Goal: Information Seeking & Learning: Learn about a topic

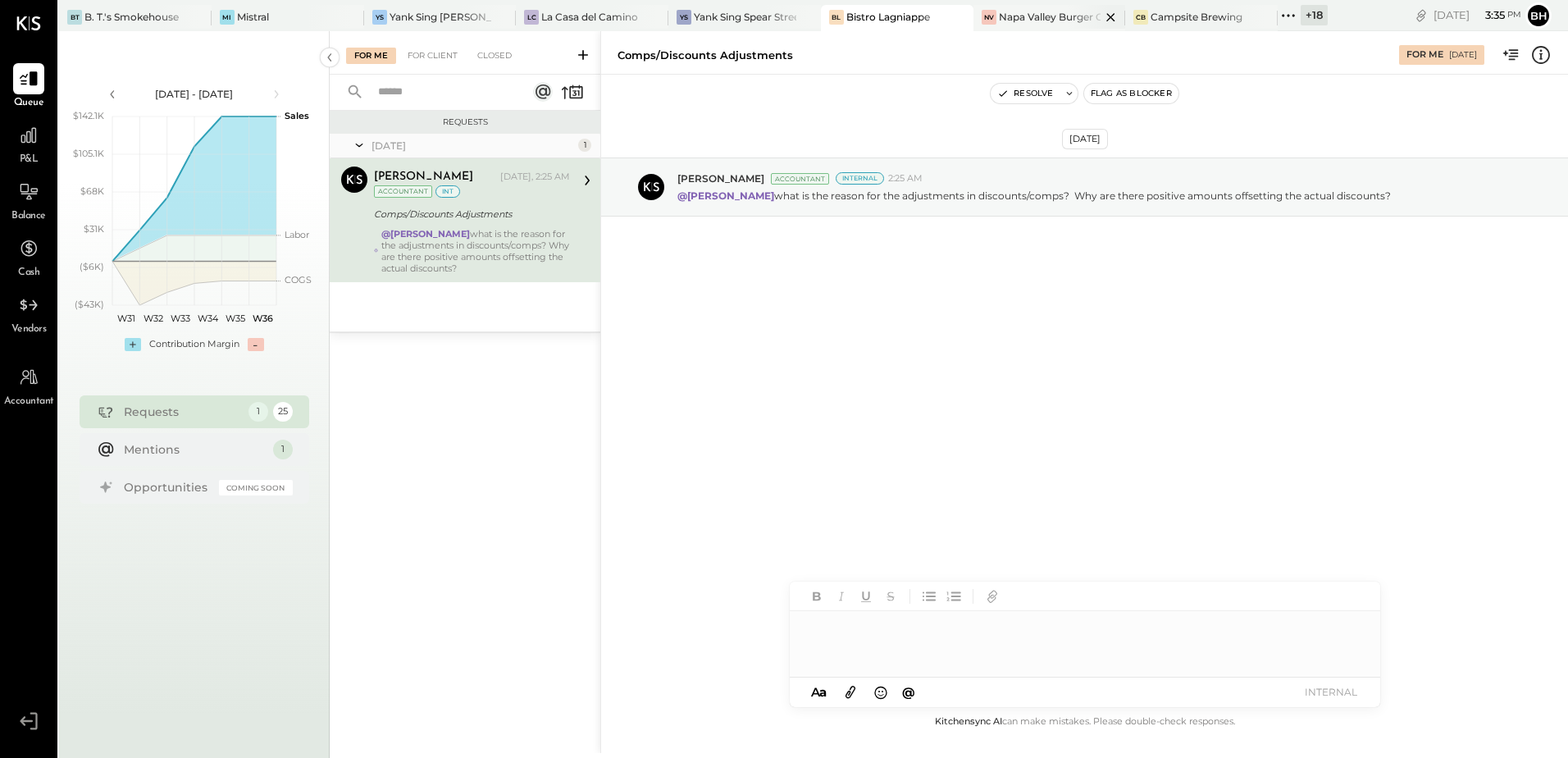
click at [1073, 13] on div at bounding box center [1096, 17] width 58 height 24
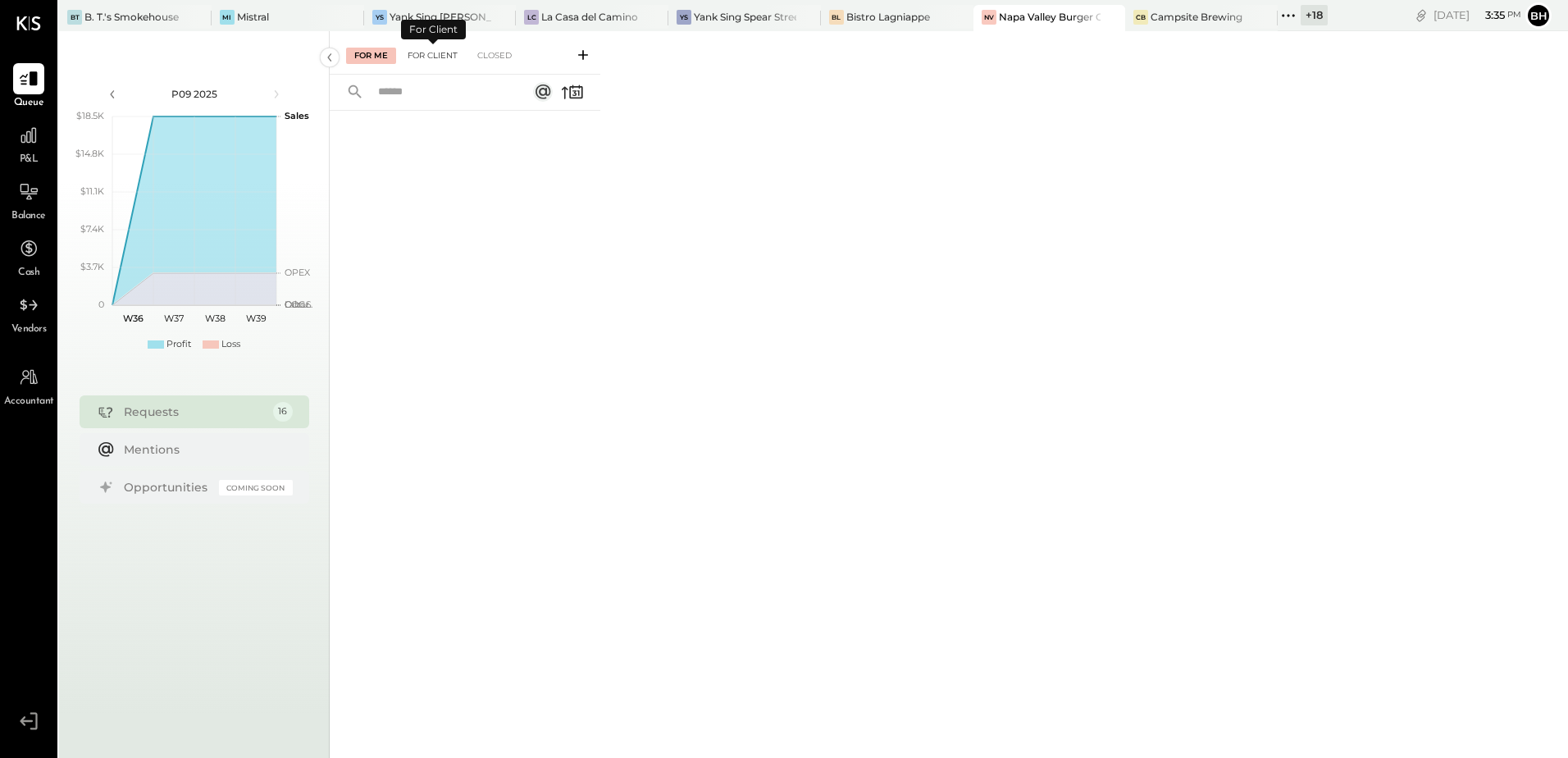
click at [437, 59] on div "For Client" at bounding box center [433, 56] width 66 height 17
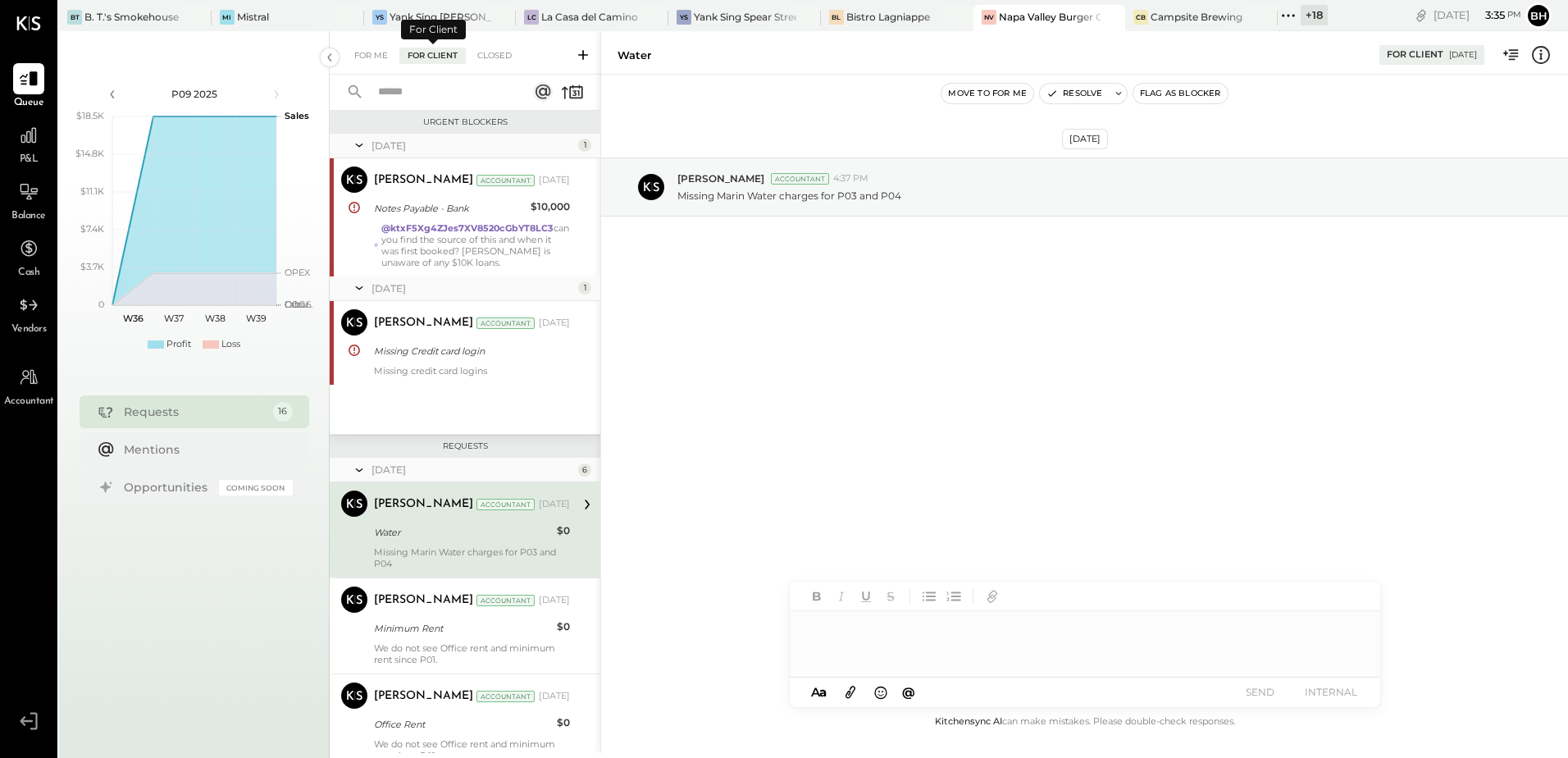
scroll to position [97, 0]
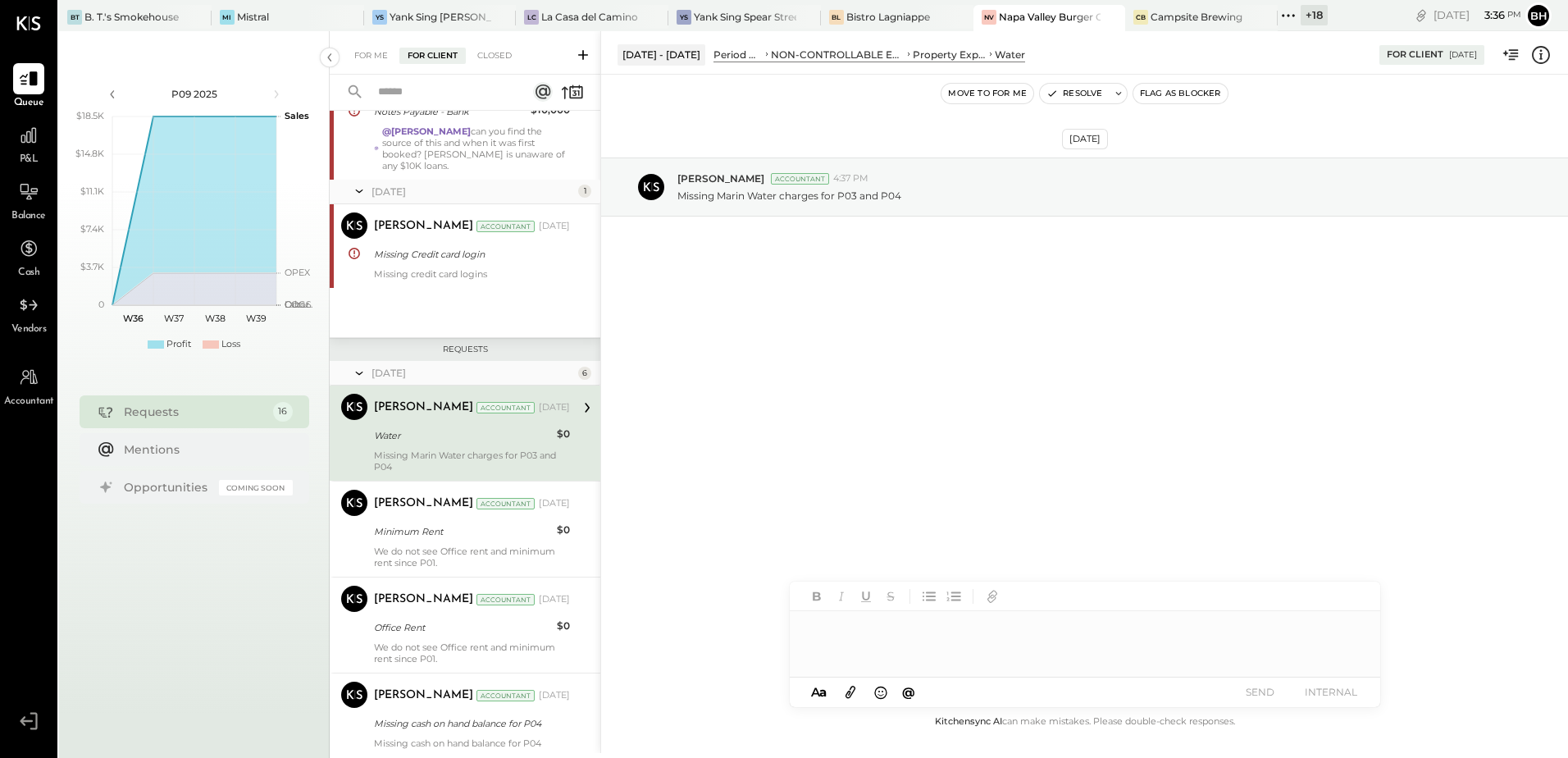
click at [410, 100] on input "text" at bounding box center [441, 92] width 148 height 27
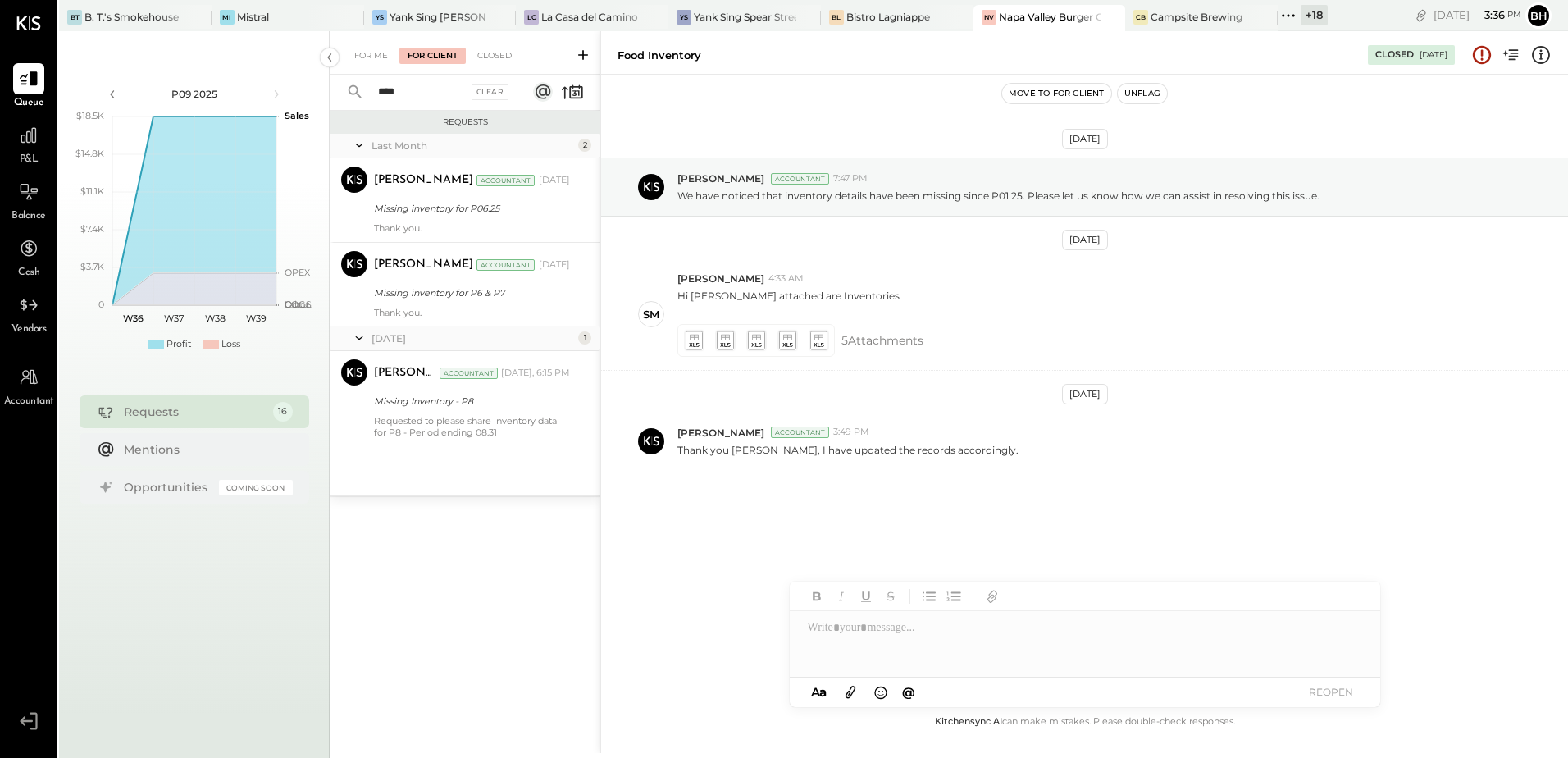
type input "*****"
click at [414, 92] on input "*****" at bounding box center [417, 92] width 99 height 27
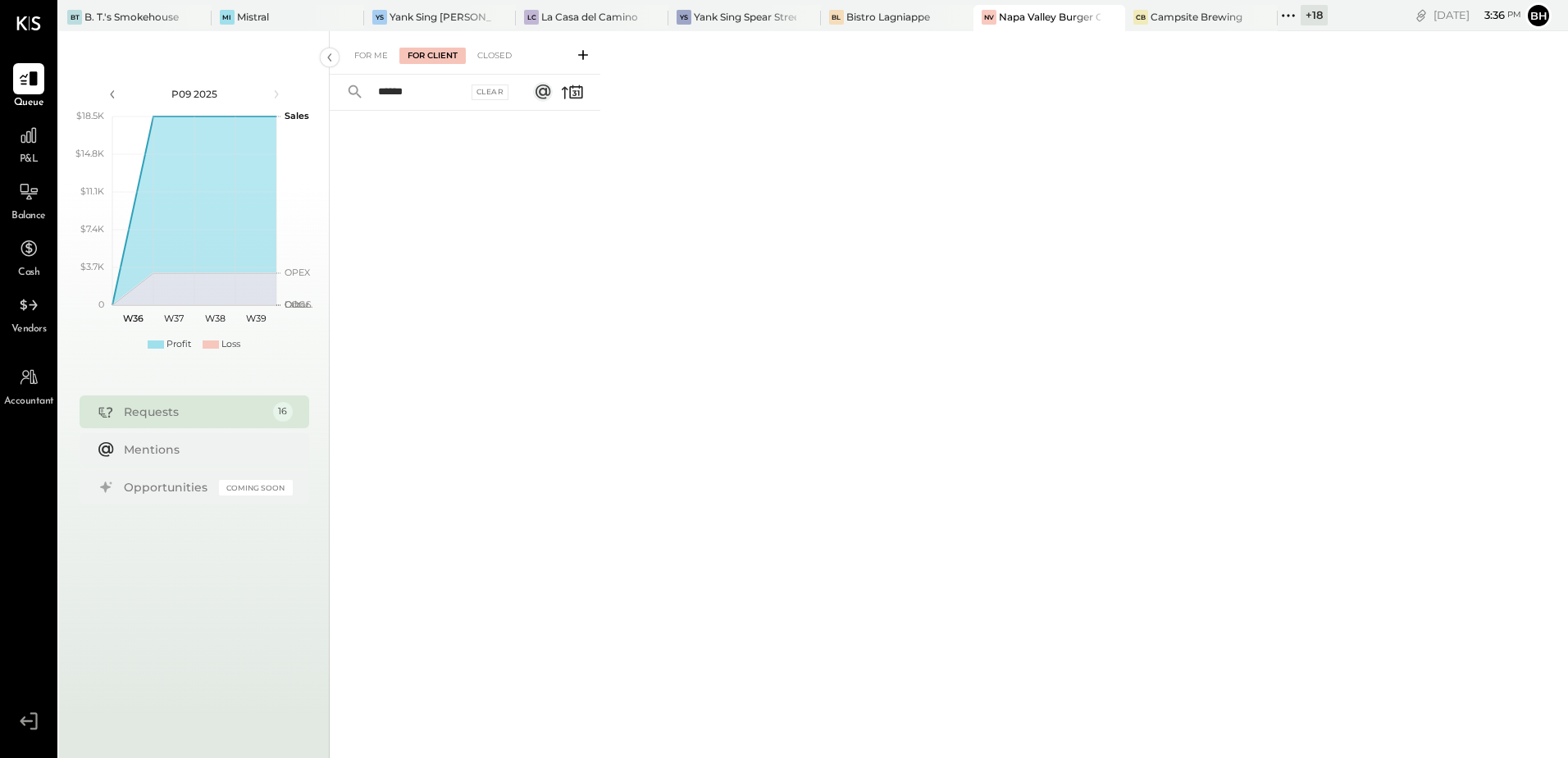
type input "****"
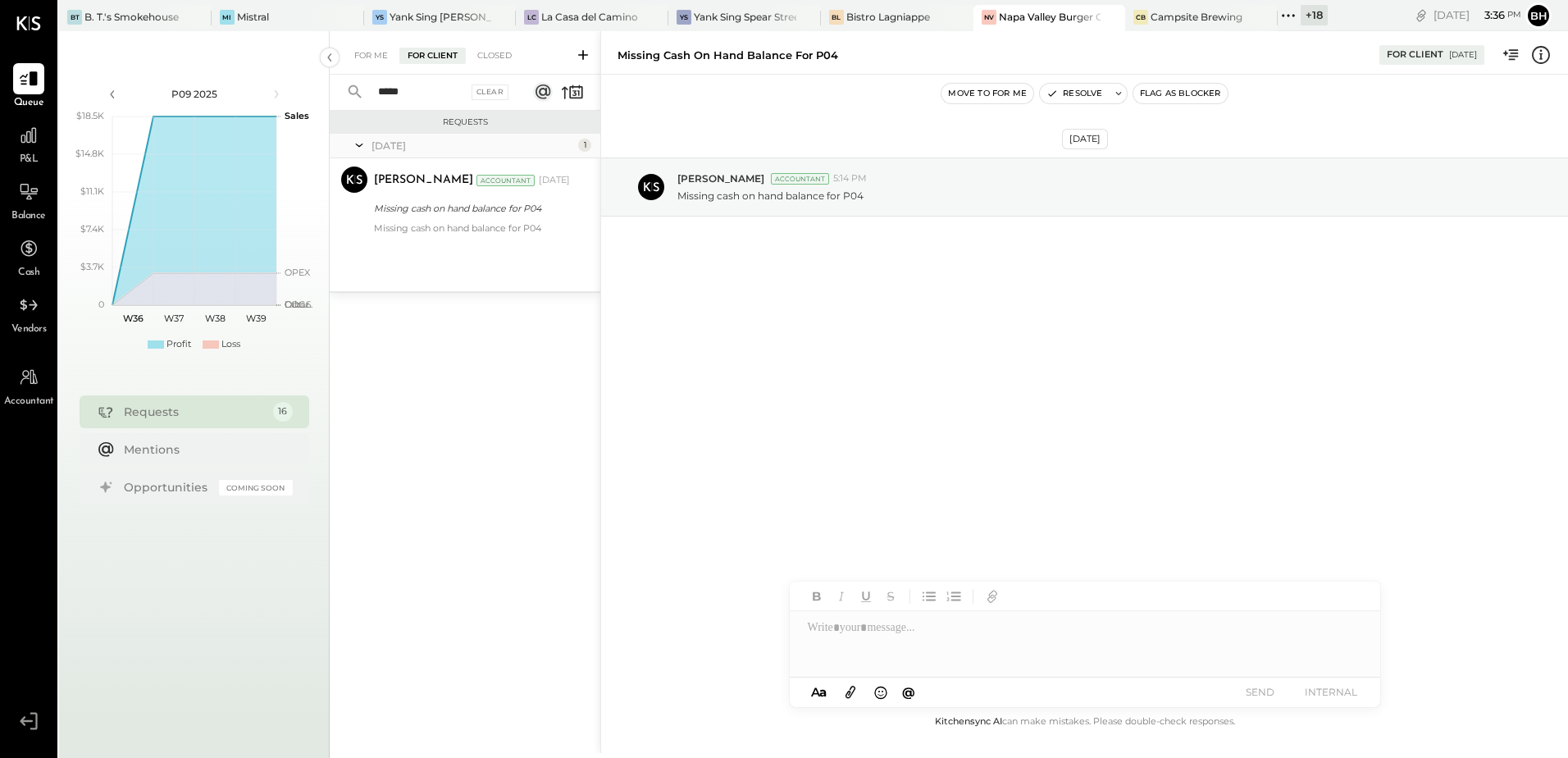
click at [414, 92] on input "****" at bounding box center [417, 92] width 99 height 27
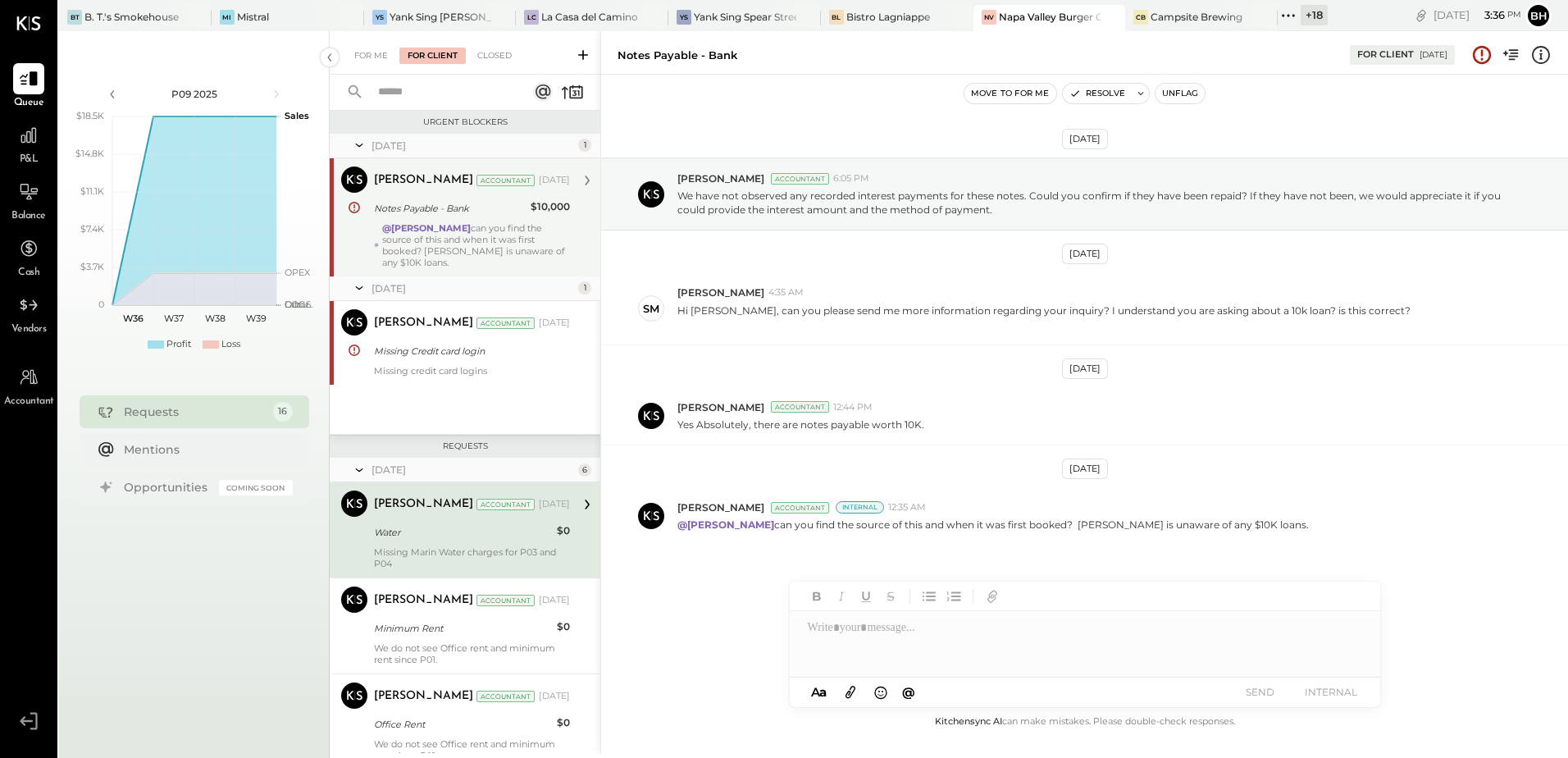
click at [477, 246] on div "@[PERSON_NAME] can you find the source of this and when it was first booked? [P…" at bounding box center [476, 246] width 188 height 46
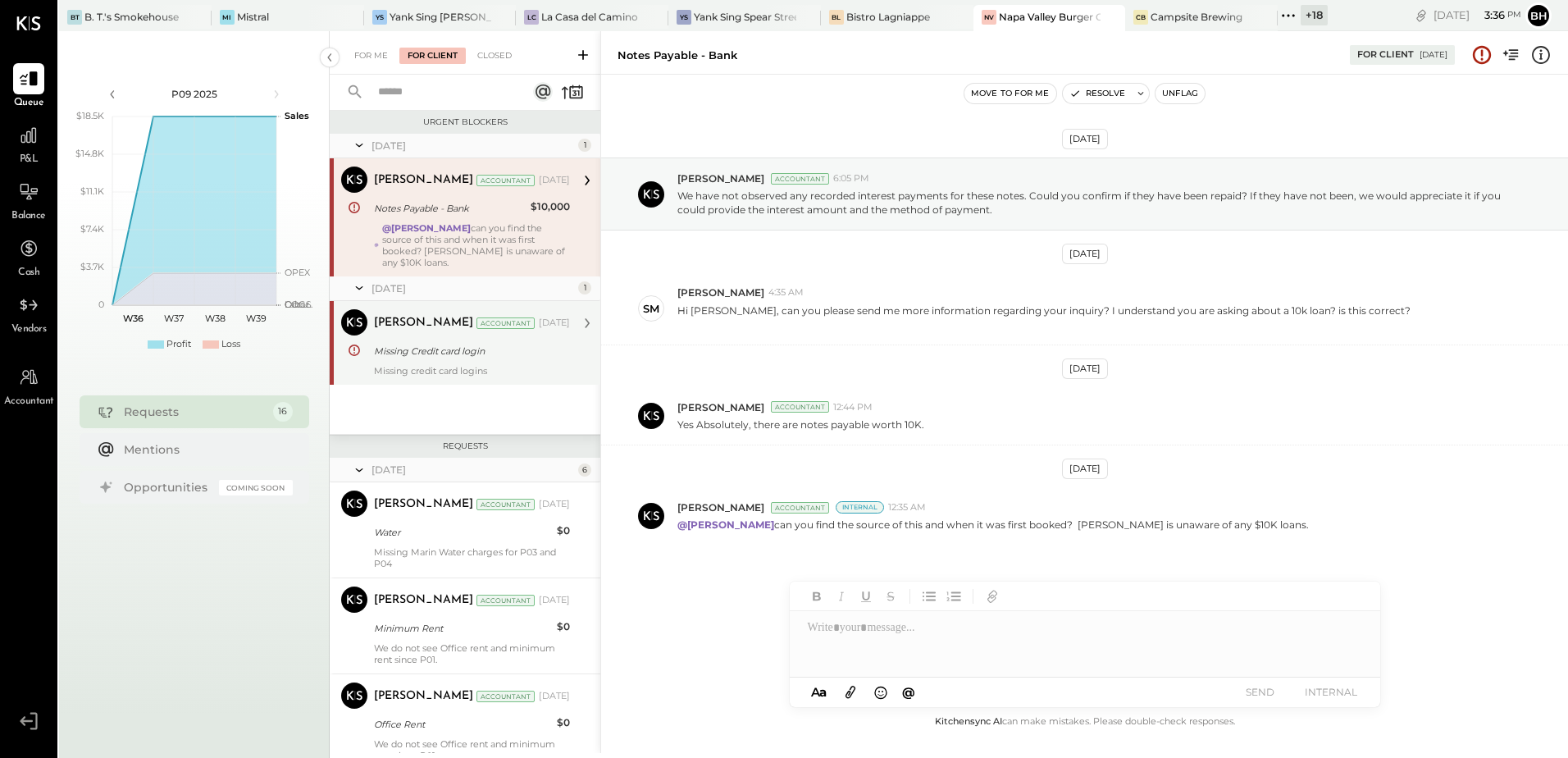
click at [444, 363] on div "[PERSON_NAME] Accountant [DATE] Missing Credit card login Missing credit card l…" at bounding box center [472, 343] width 196 height 67
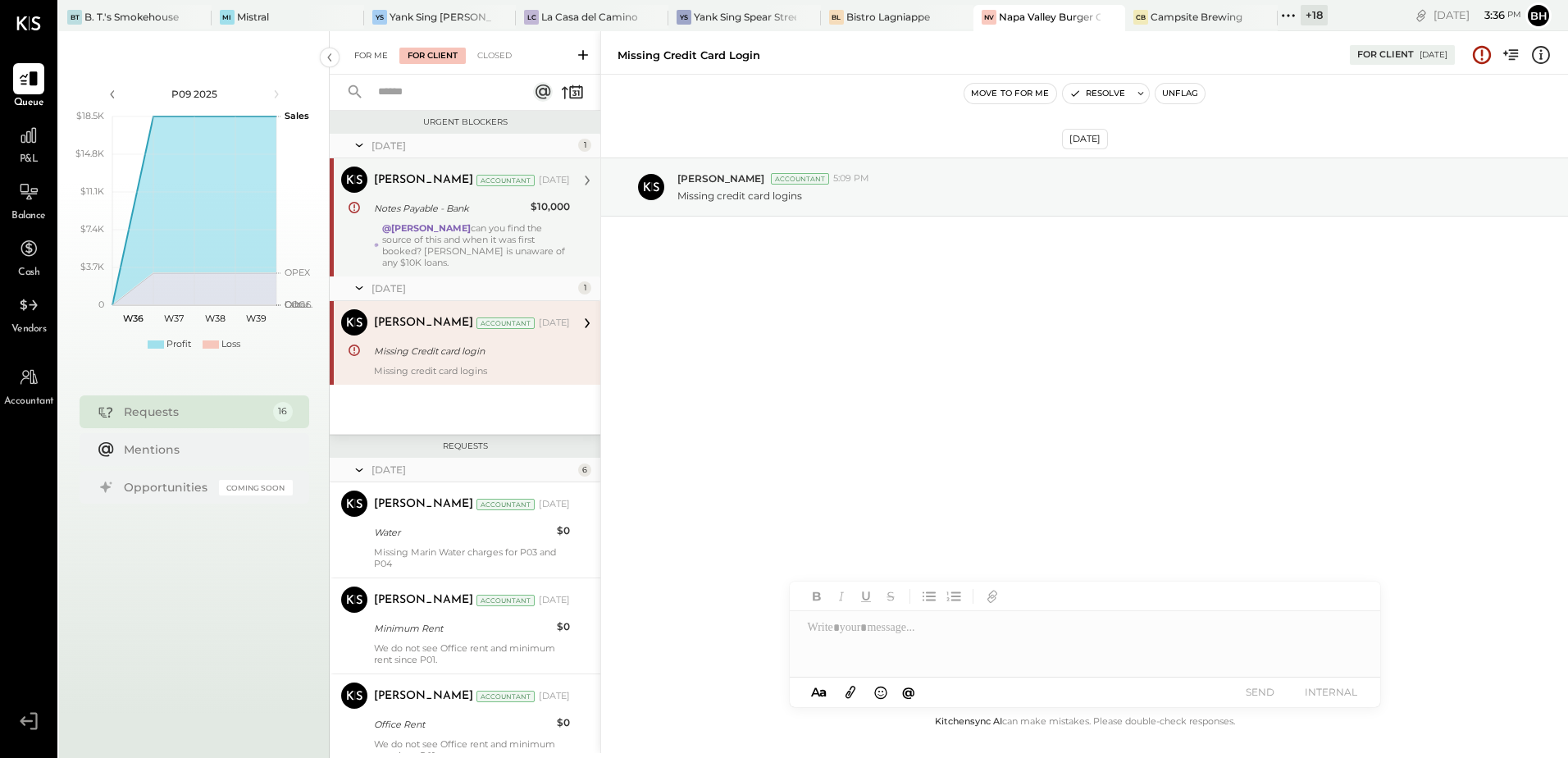
click at [367, 53] on div "For Me" at bounding box center [371, 56] width 50 height 17
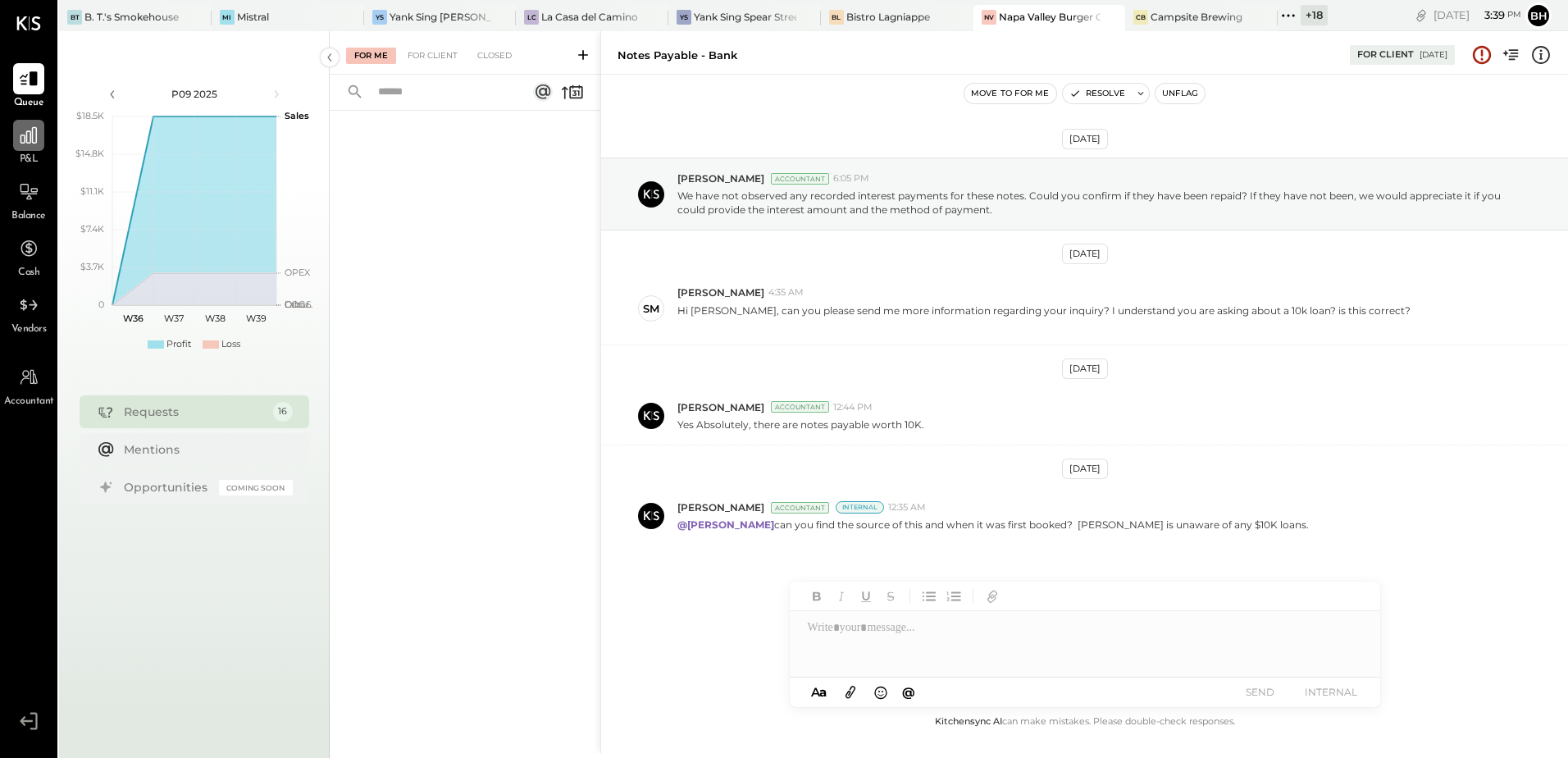
click at [20, 142] on icon at bounding box center [28, 136] width 21 height 21
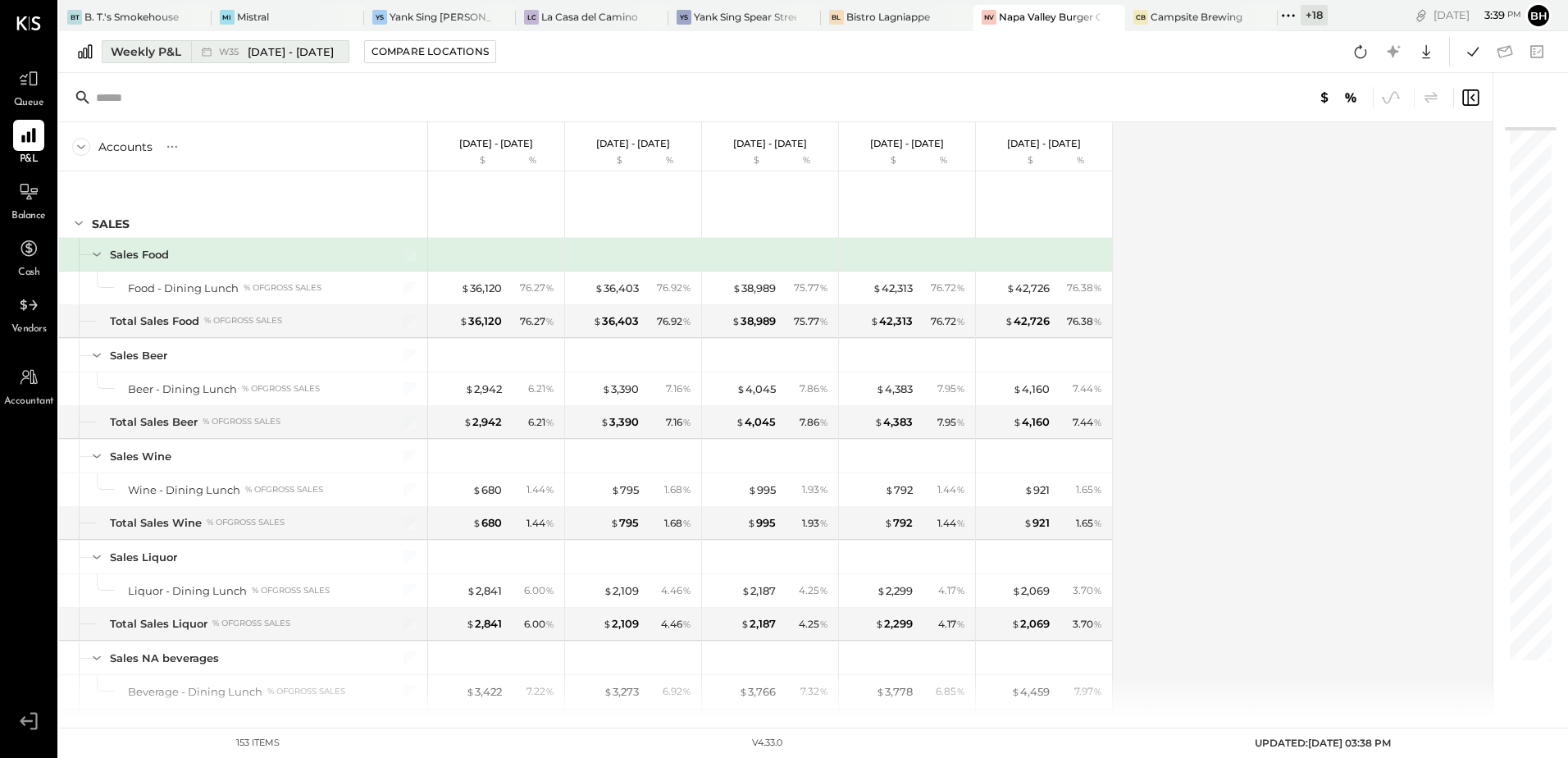
click at [153, 55] on div "Weekly P&L" at bounding box center [146, 51] width 71 height 17
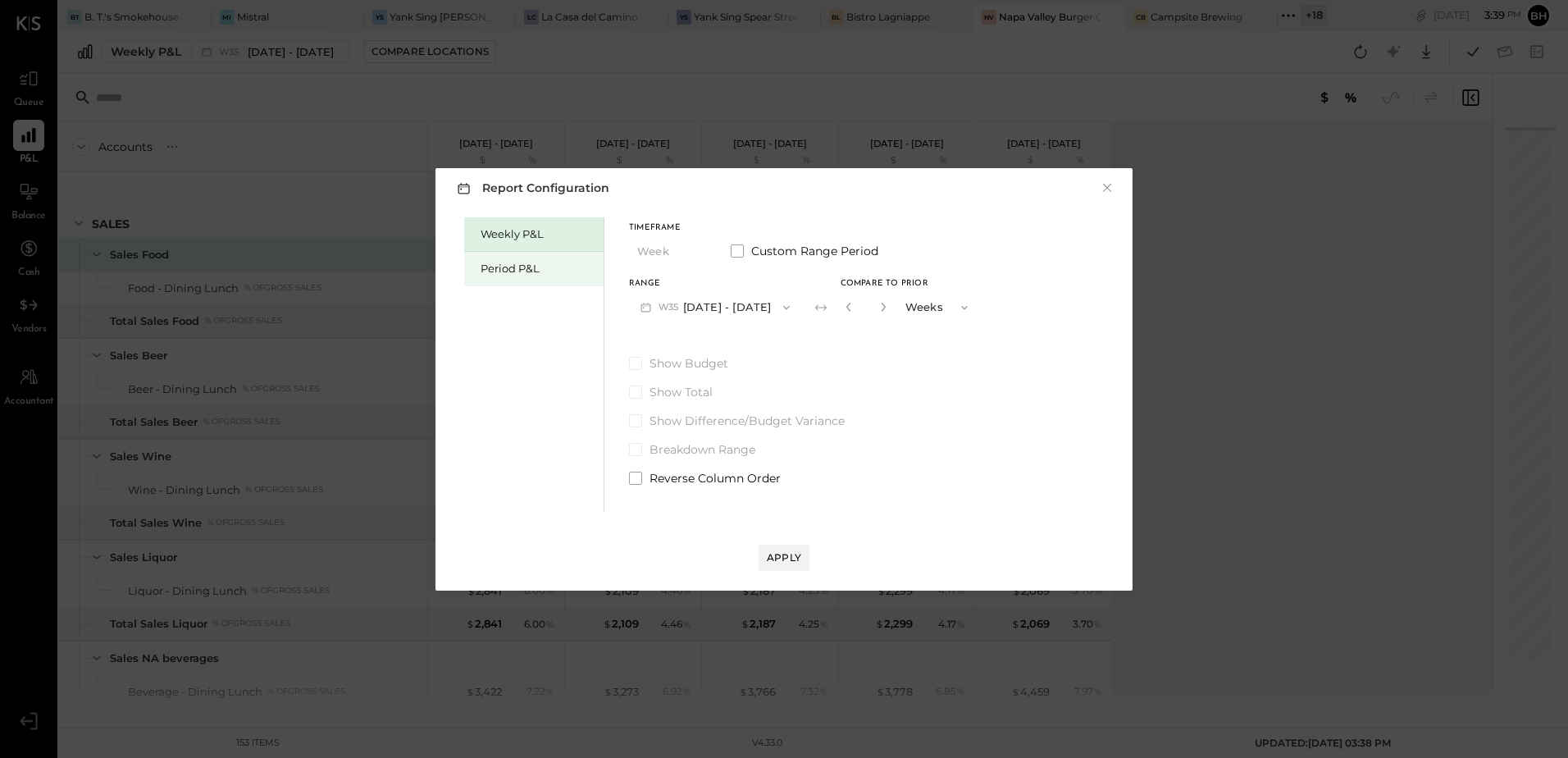
click at [524, 270] on div "Period P&L" at bounding box center [538, 269] width 115 height 16
click at [745, 308] on button "P09 [DATE] - [DATE]" at bounding box center [714, 307] width 170 height 30
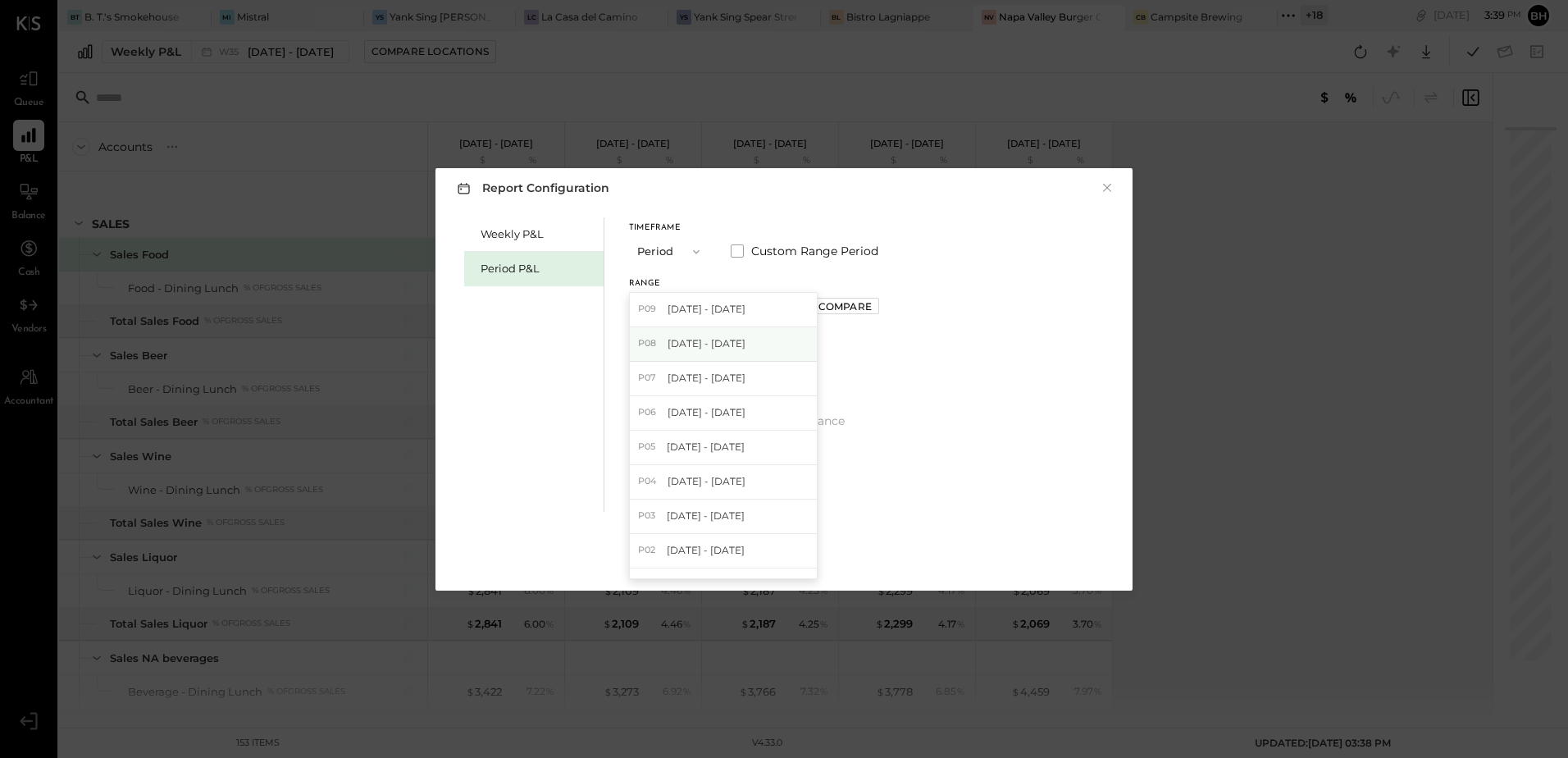
click at [743, 347] on div "P08 [DATE] - [DATE]" at bounding box center [723, 344] width 187 height 35
click at [787, 558] on div "Apply" at bounding box center [784, 558] width 35 height 14
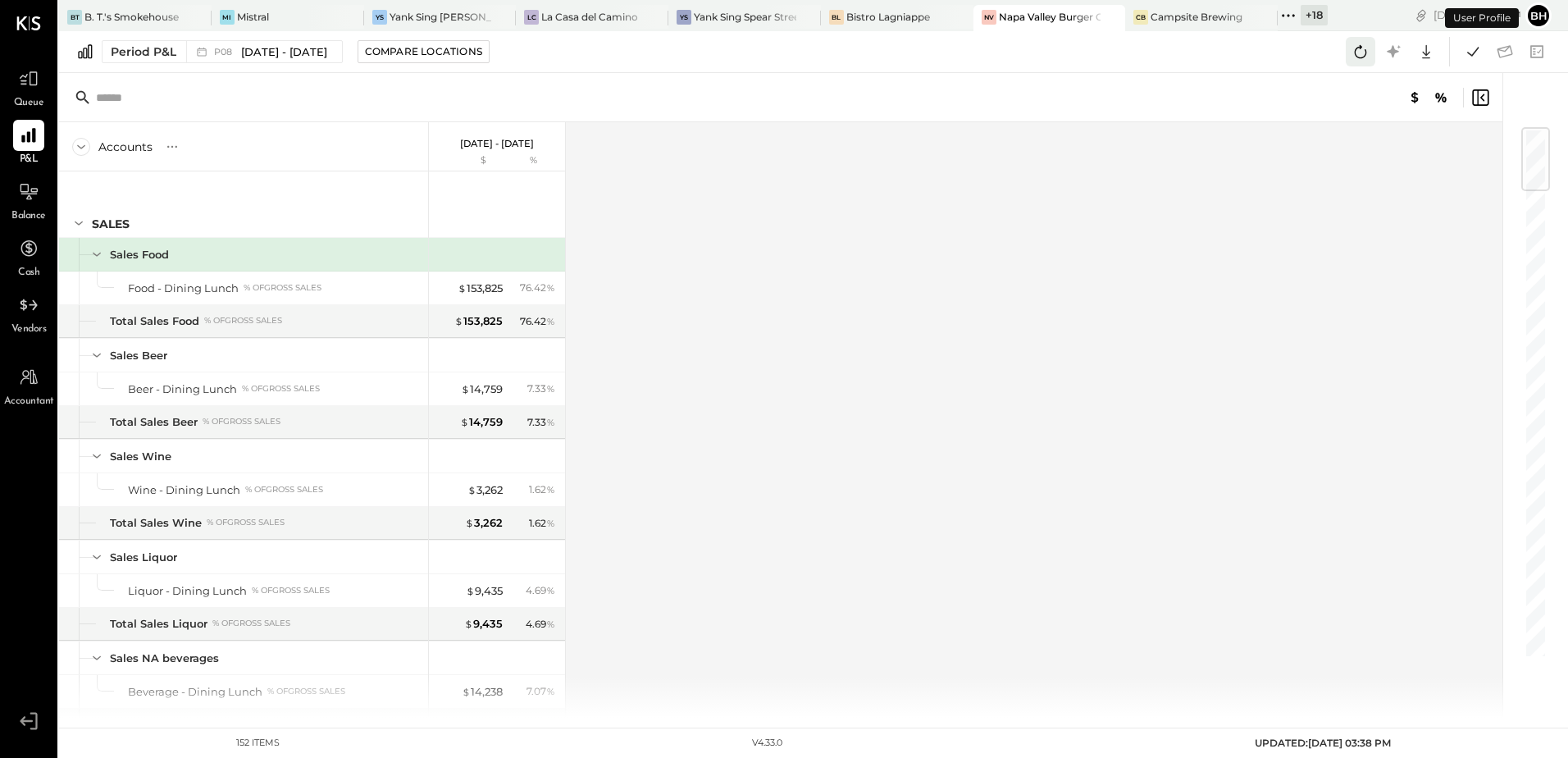
click at [1353, 60] on icon at bounding box center [1361, 51] width 21 height 21
click at [1470, 55] on icon at bounding box center [1472, 51] width 12 height 9
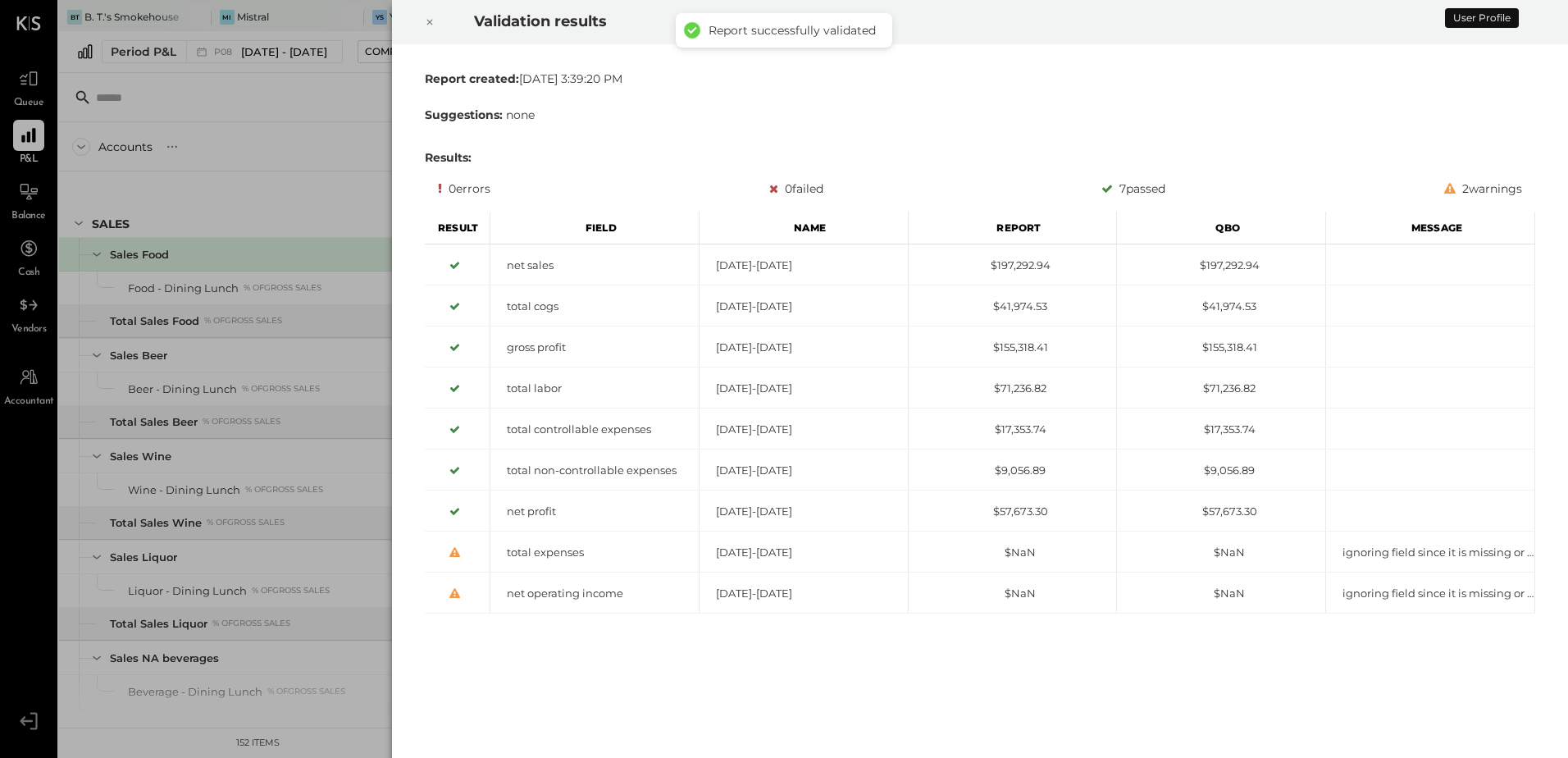
click at [431, 23] on icon at bounding box center [429, 22] width 10 height 20
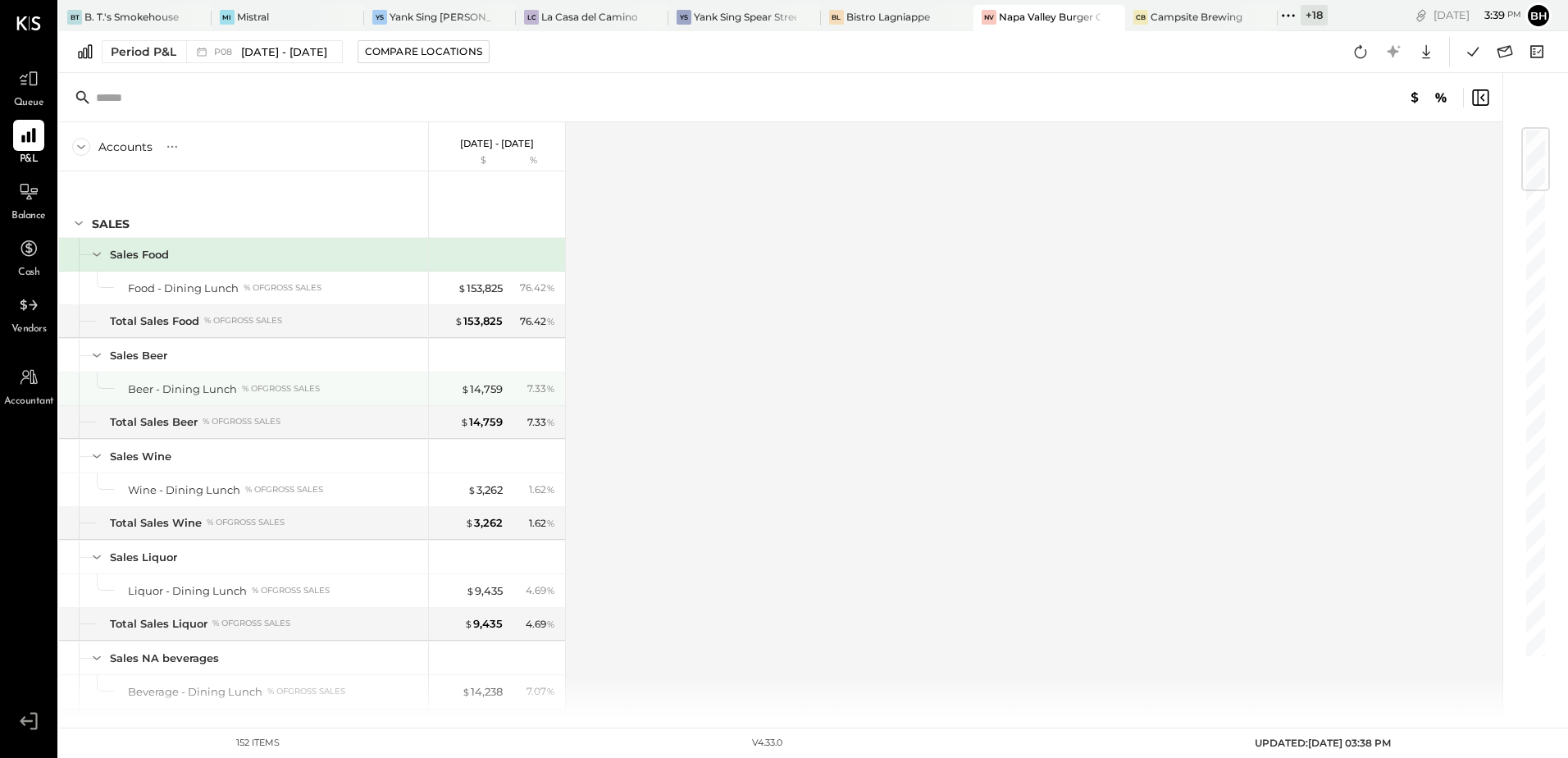
click at [412, 392] on div "Beer - Dining Lunch % of GROSS SALES" at bounding box center [274, 389] width 293 height 16
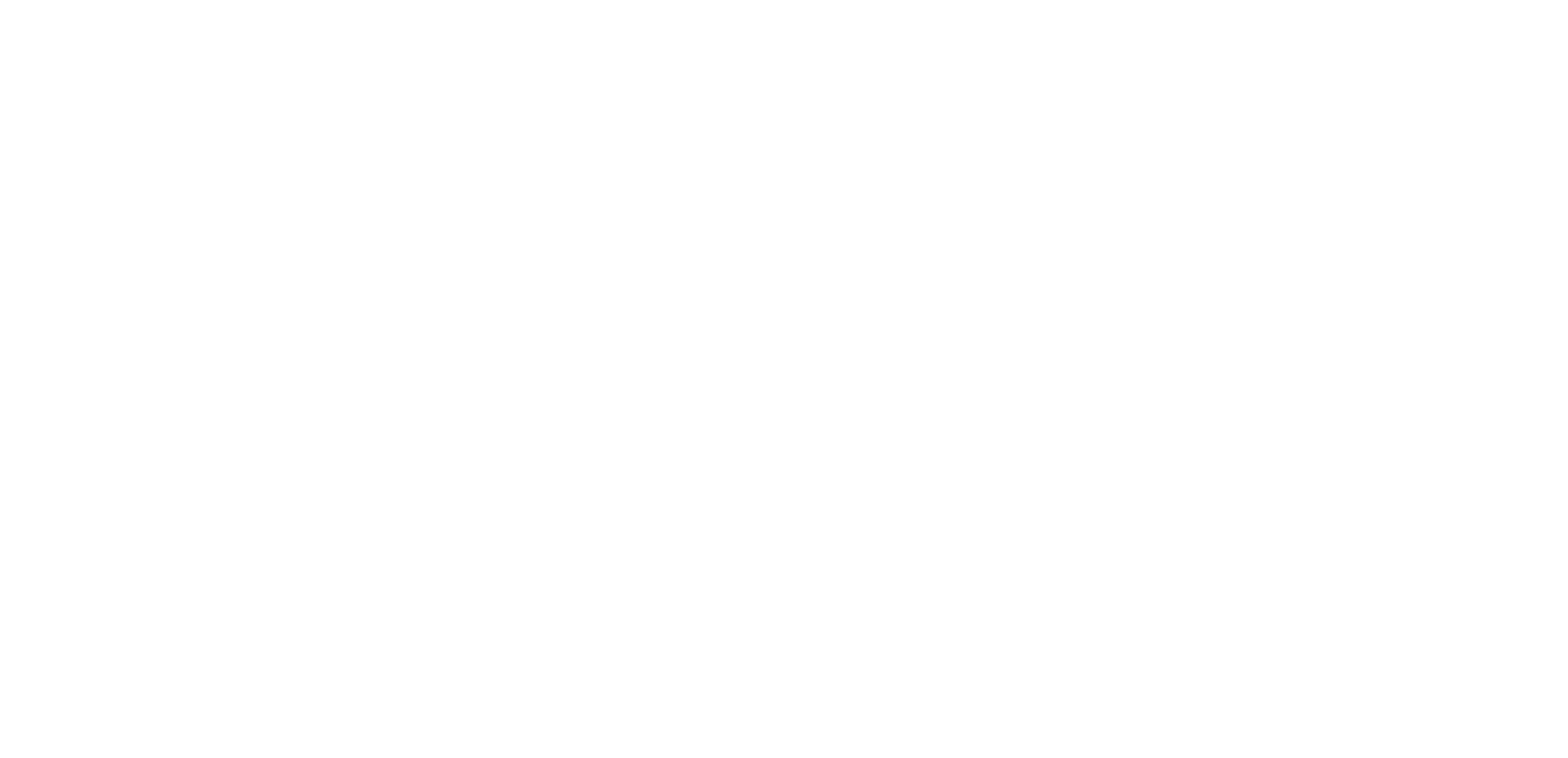
click at [819, 0] on html at bounding box center [784, 0] width 1568 height 0
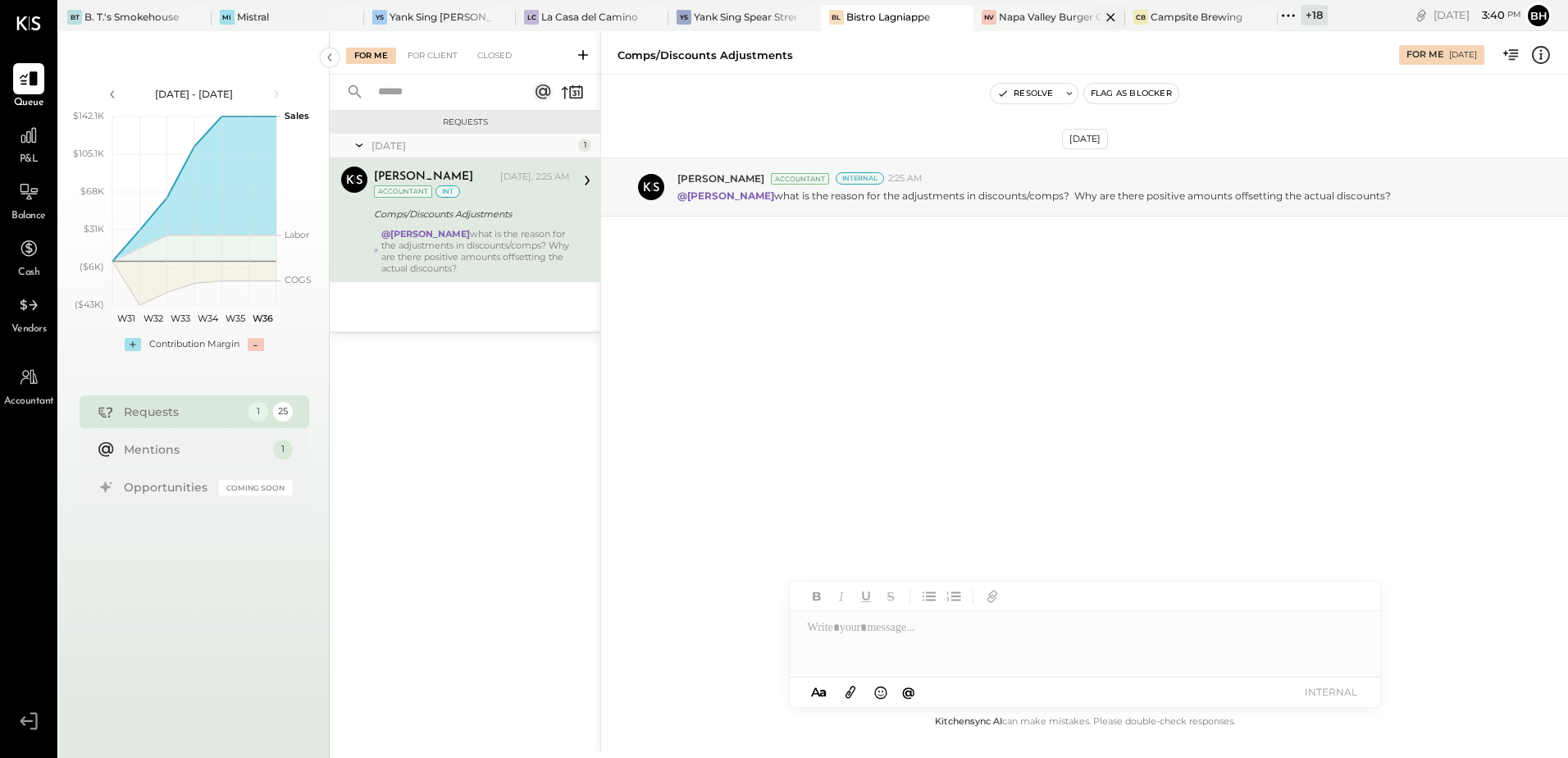
click at [1019, 15] on div "Napa Valley Burger Company" at bounding box center [1050, 17] width 103 height 14
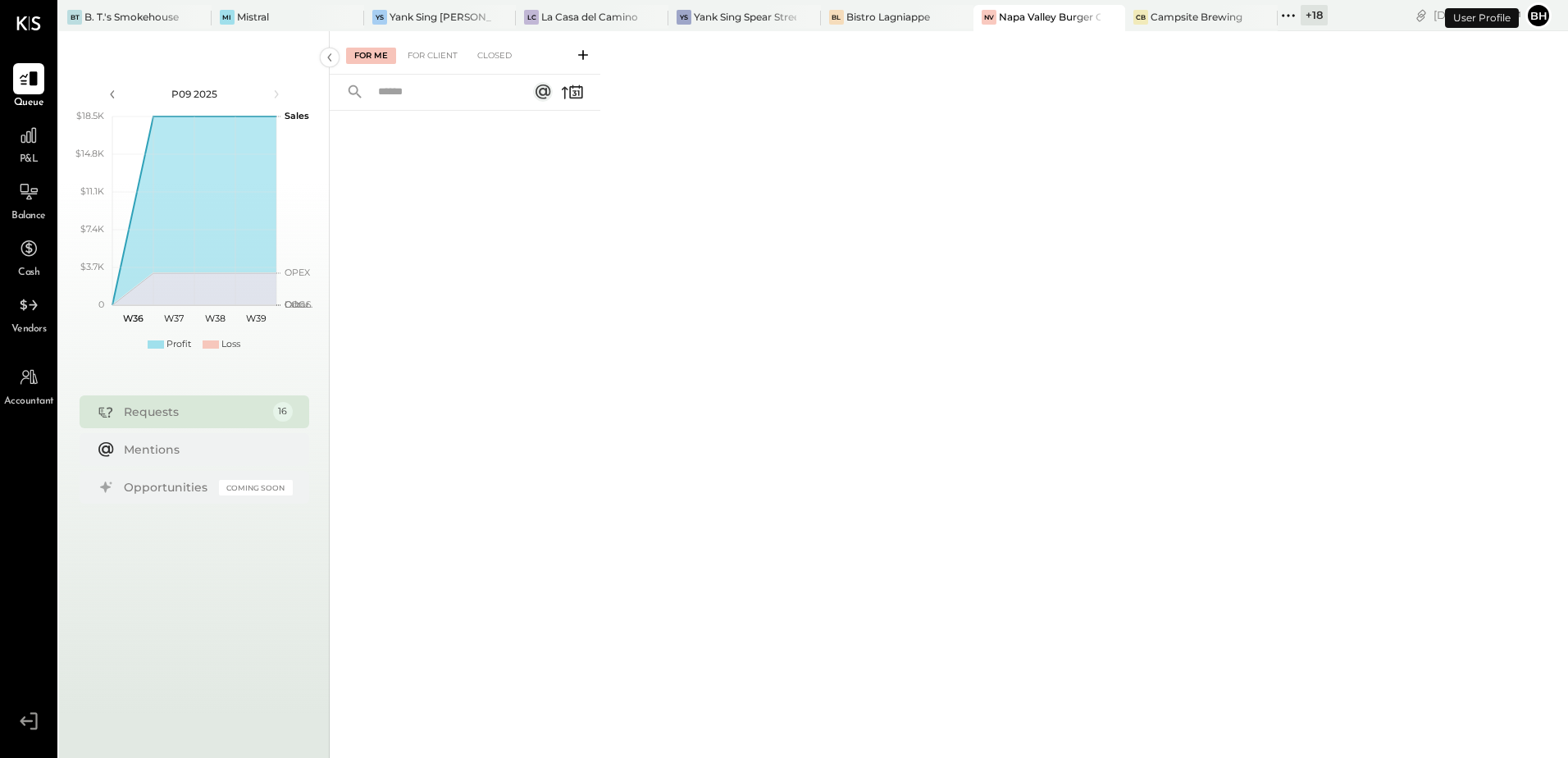
click at [20, 152] on div "P&L" at bounding box center [28, 144] width 31 height 48
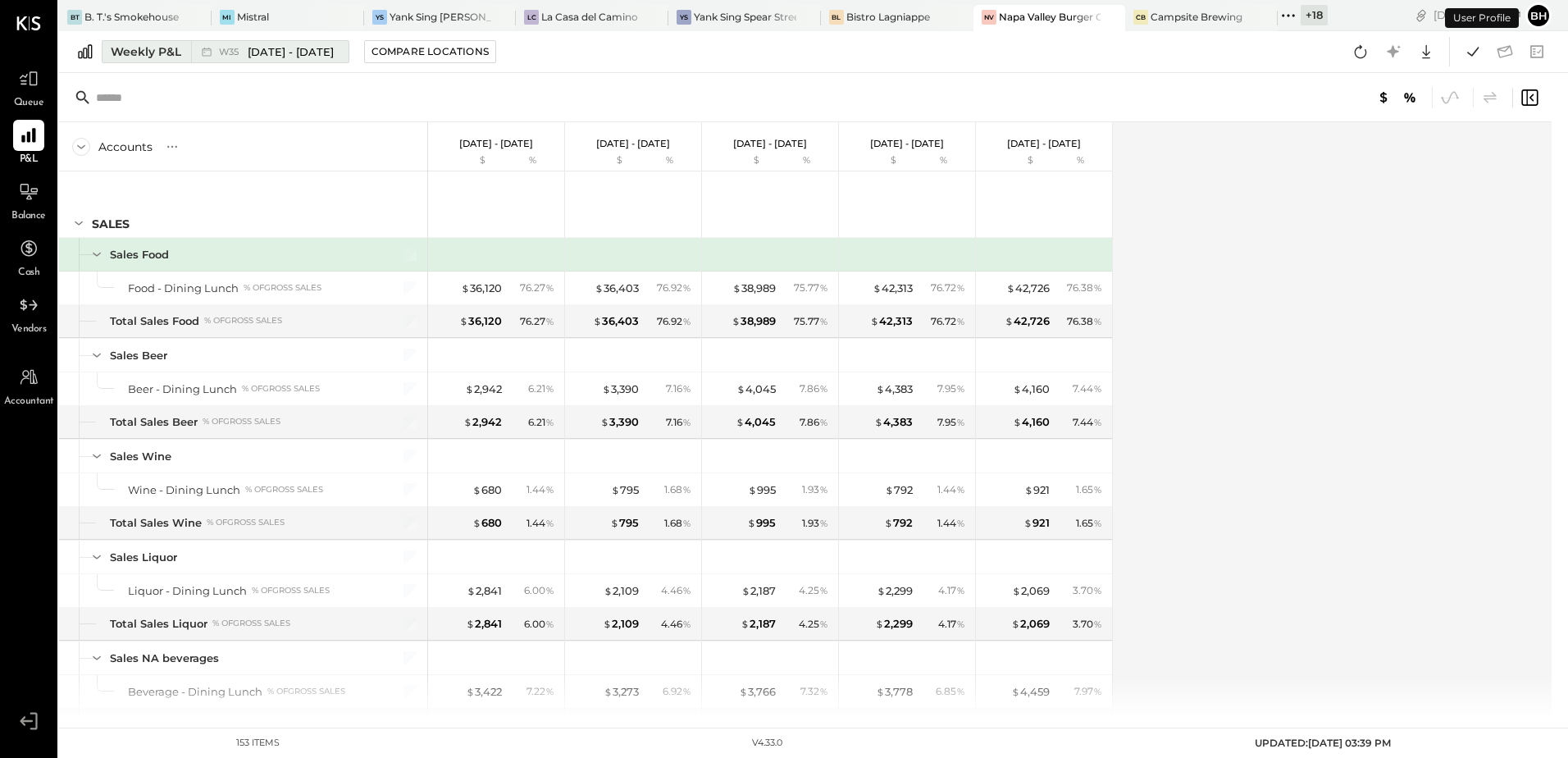
click at [152, 50] on div "Weekly P&L" at bounding box center [146, 51] width 71 height 17
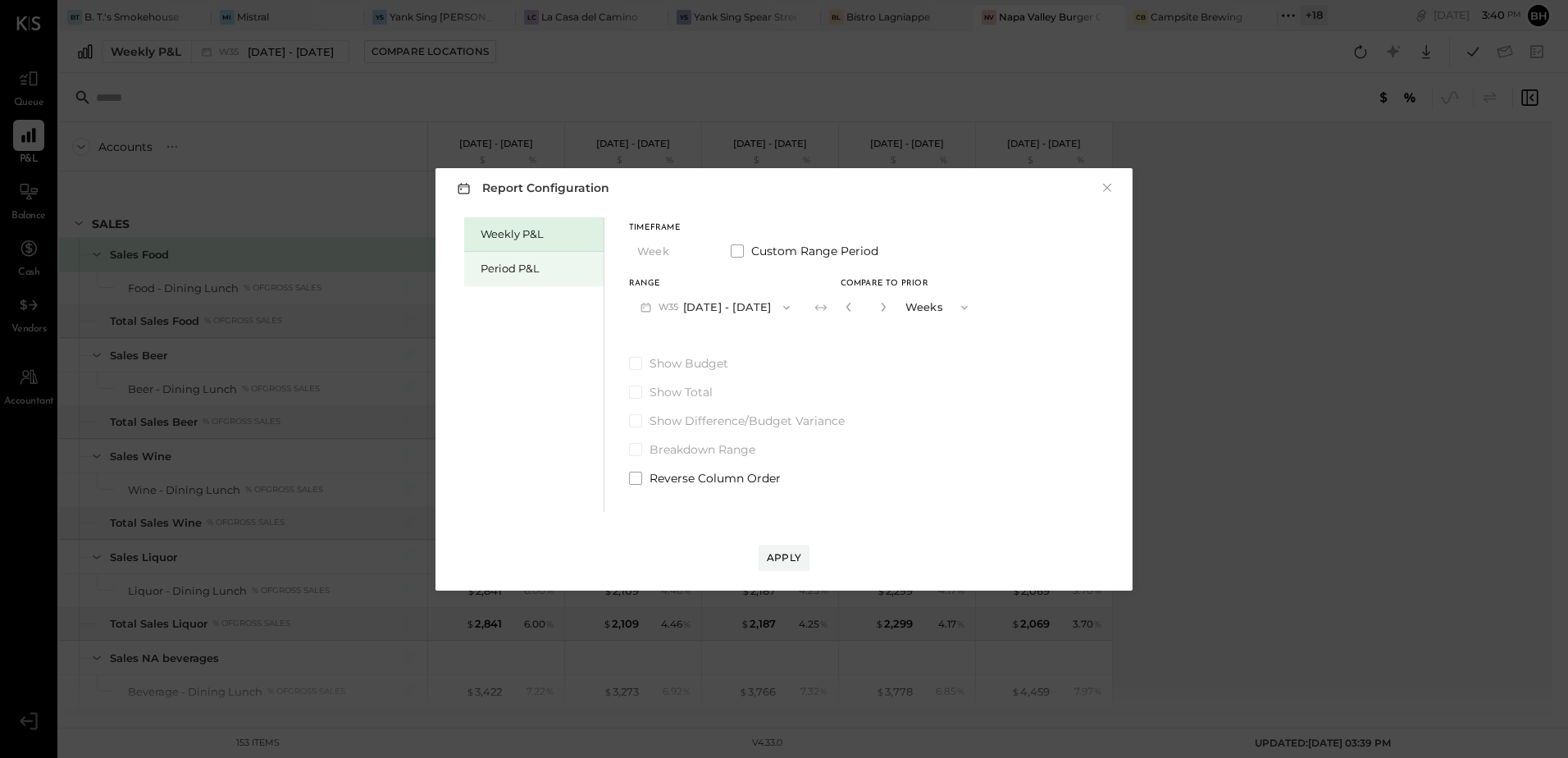
click at [546, 275] on div "Period P&L" at bounding box center [538, 269] width 115 height 16
click at [761, 309] on button "P09 [DATE] - [DATE]" at bounding box center [714, 307] width 170 height 30
click at [722, 309] on button "P09 [DATE] - [DATE]" at bounding box center [714, 307] width 170 height 30
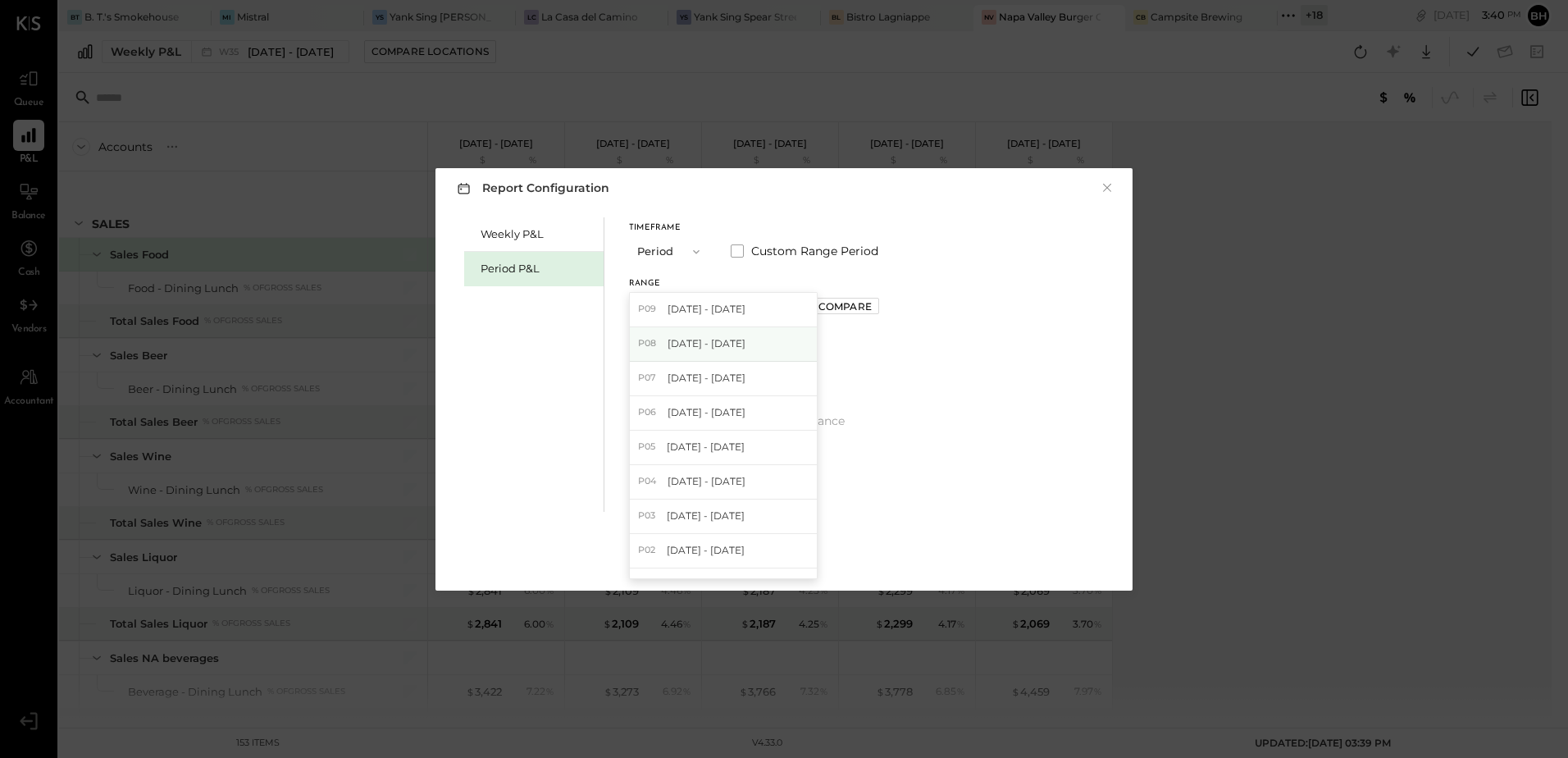
click at [711, 343] on span "[DATE] - [DATE]" at bounding box center [706, 343] width 78 height 14
click at [771, 559] on div "Apply" at bounding box center [784, 558] width 35 height 14
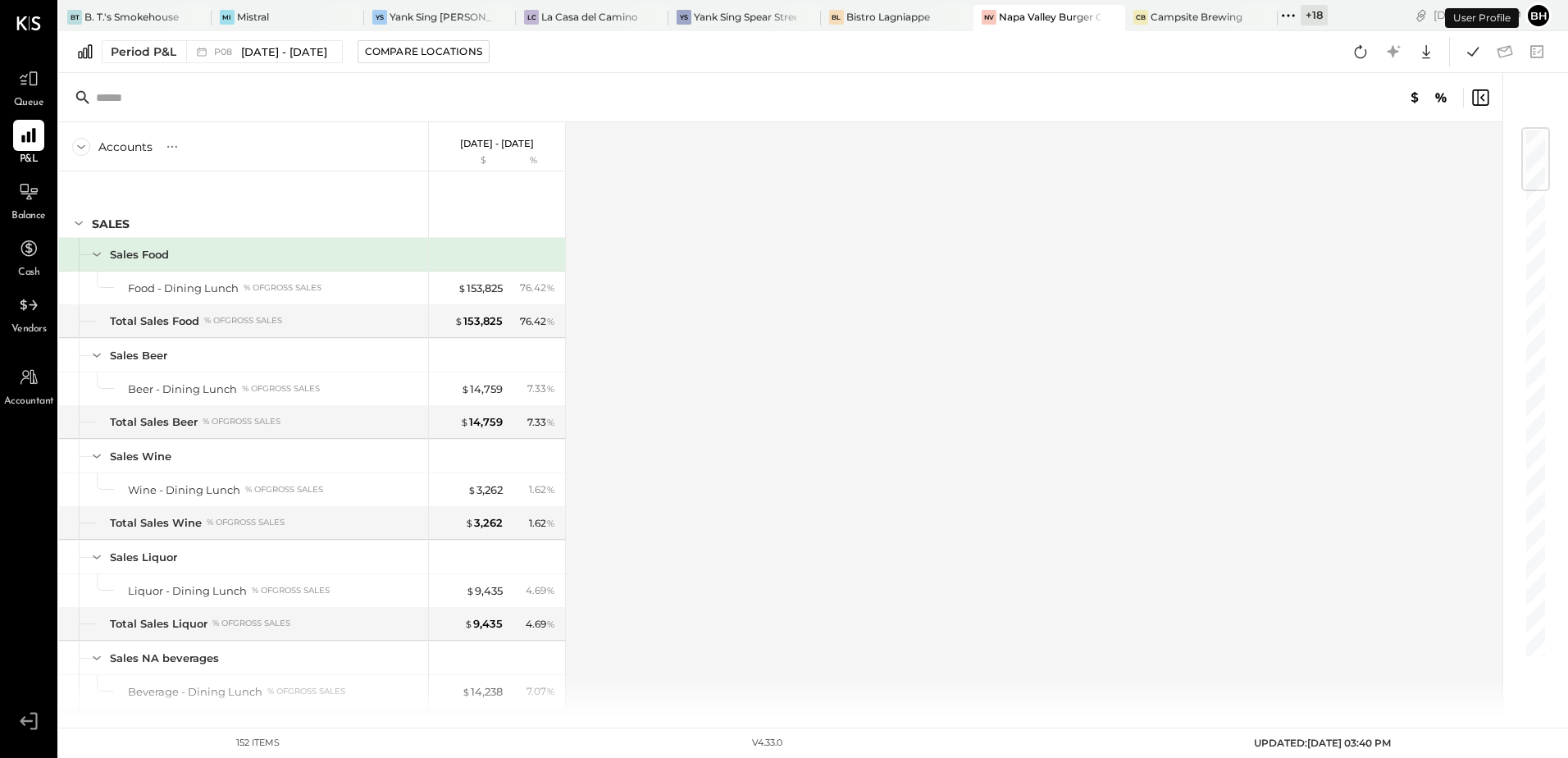
click at [707, 396] on div "Accounts S % GL Aug 4 - 31, 2025 $ % SALES Sales Food Food - Dining Lunch % of …" at bounding box center [782, 420] width 1446 height 596
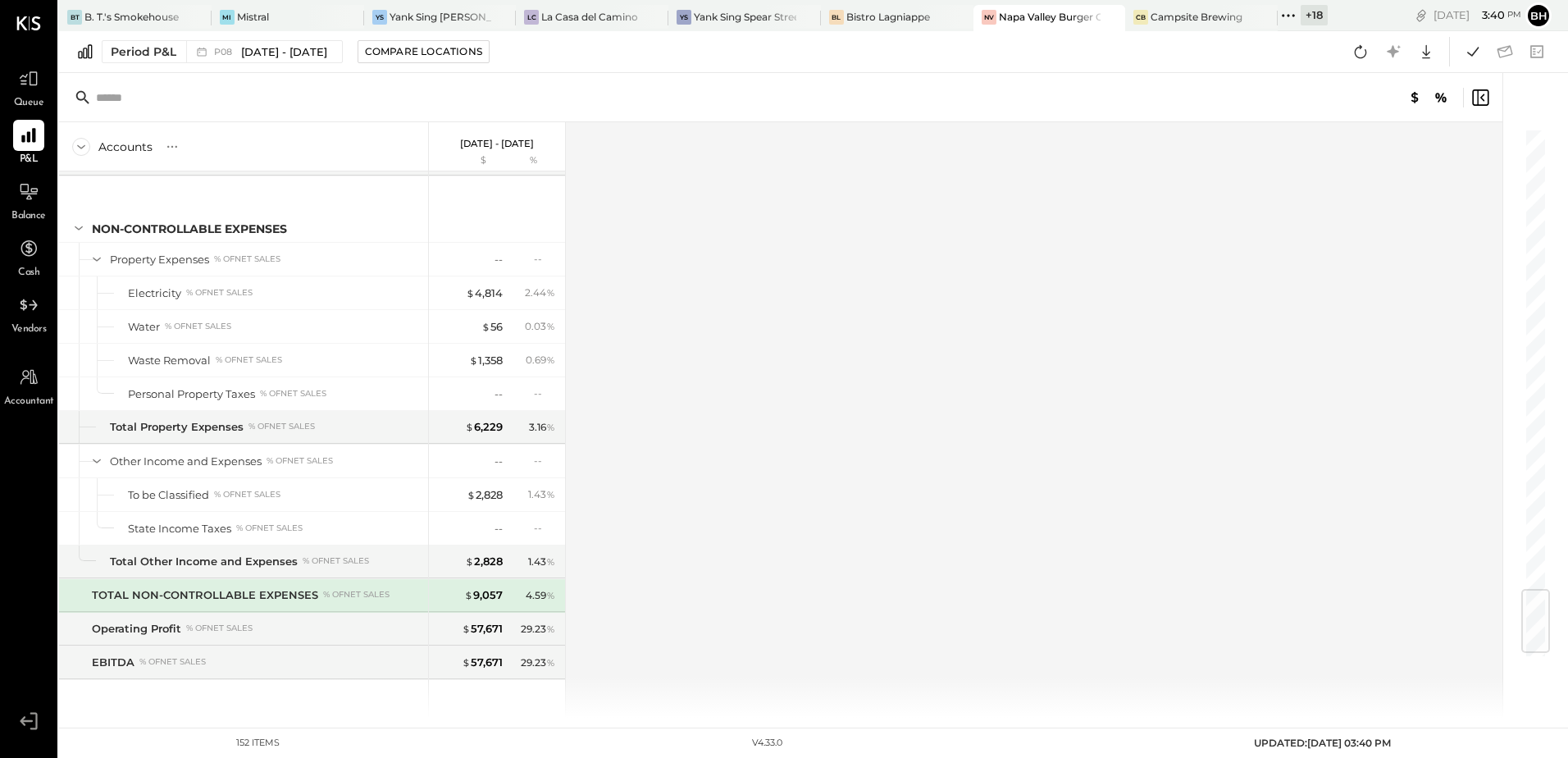
scroll to position [3960, 0]
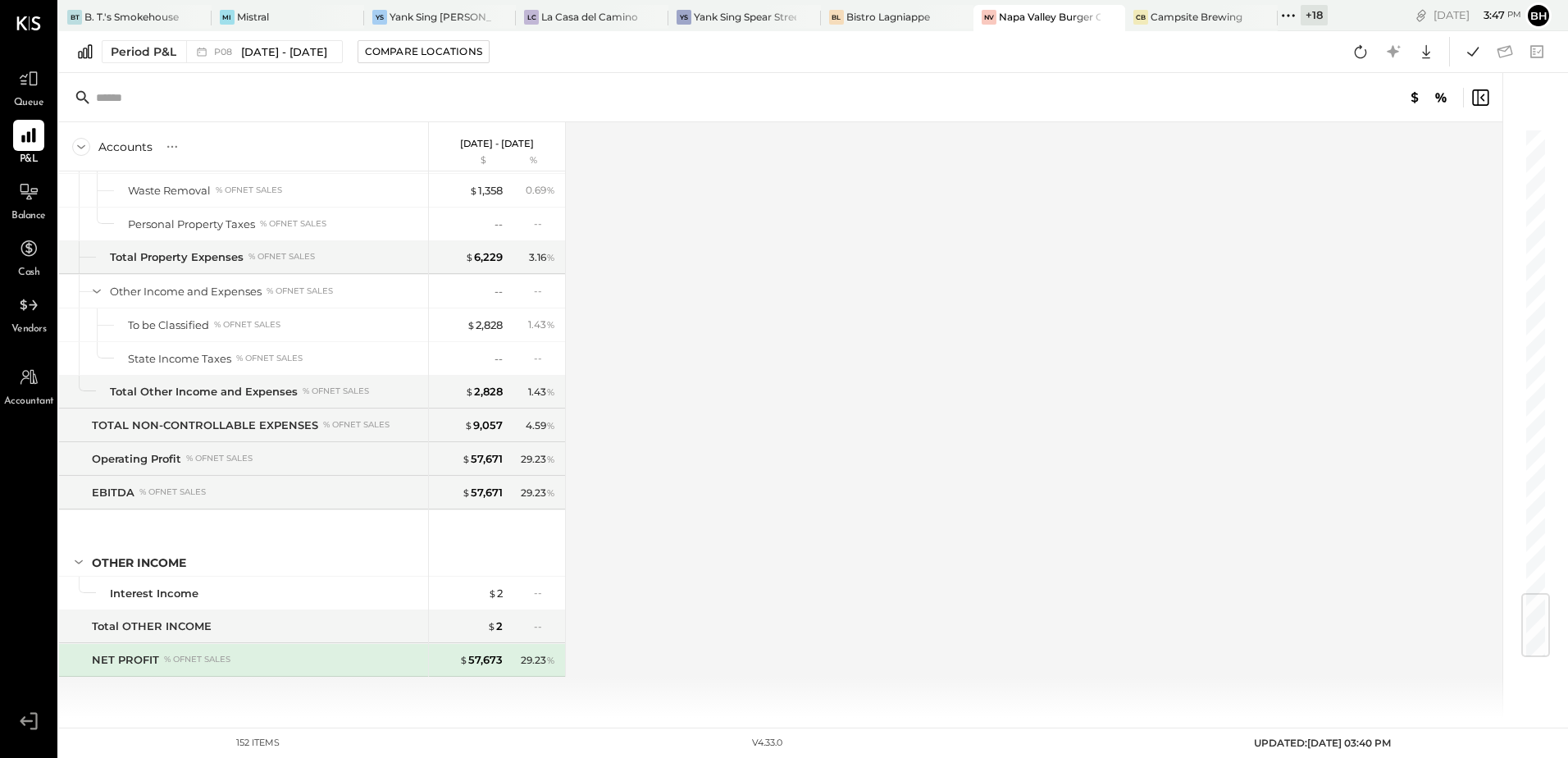
click at [24, 95] on div "Queue" at bounding box center [28, 87] width 31 height 48
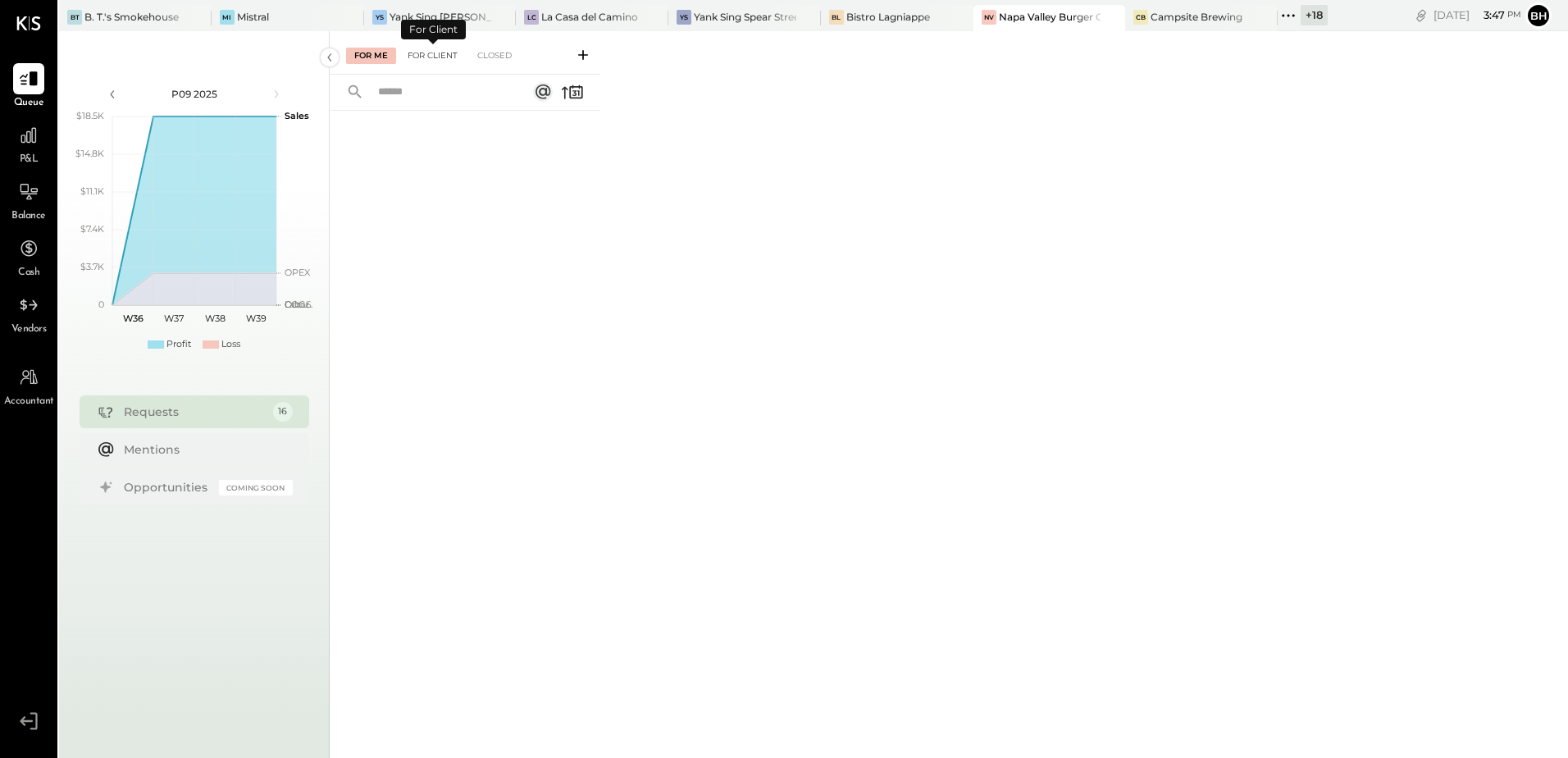
click at [444, 53] on div "For Client" at bounding box center [433, 56] width 66 height 17
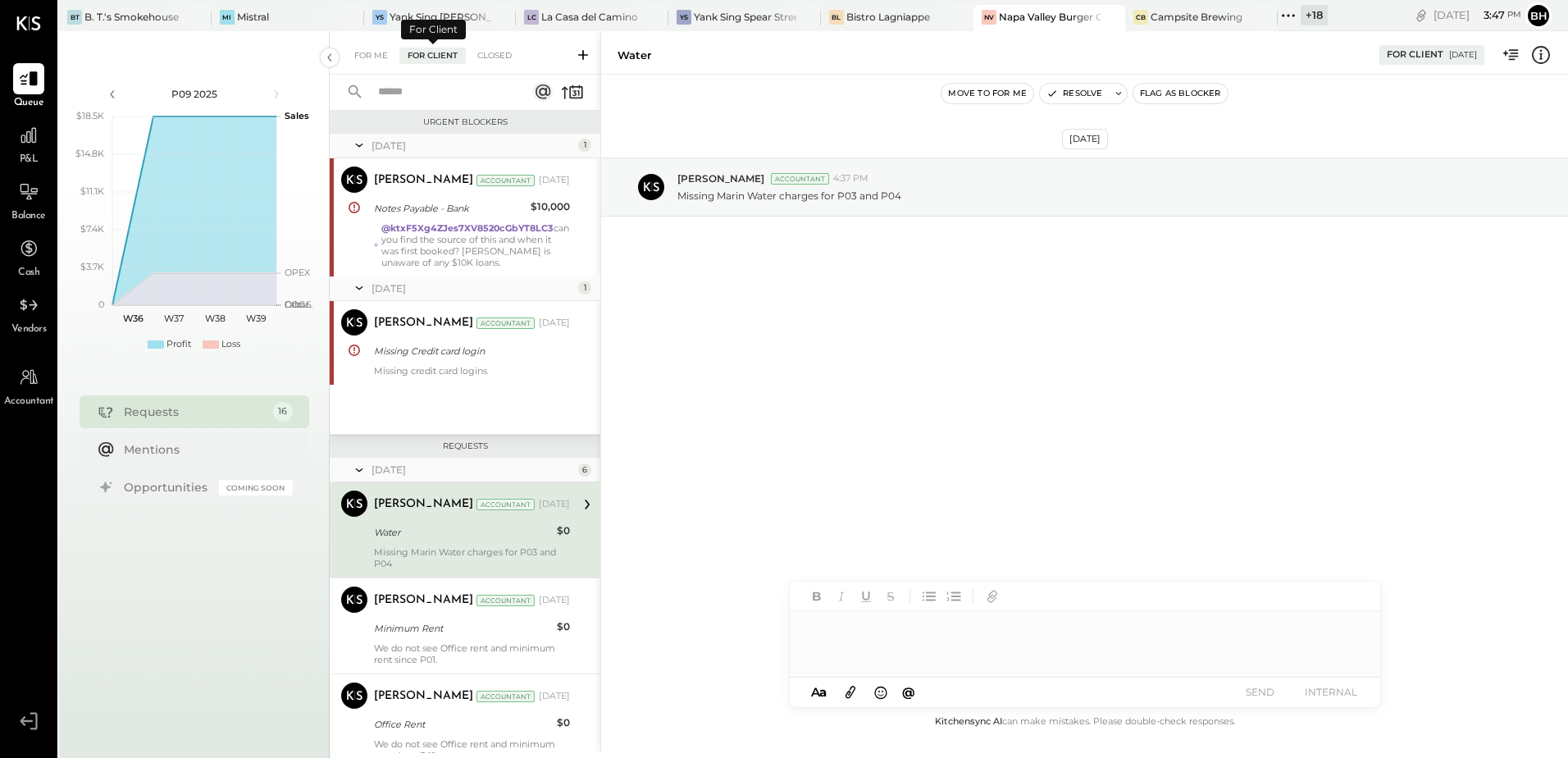
scroll to position [97, 0]
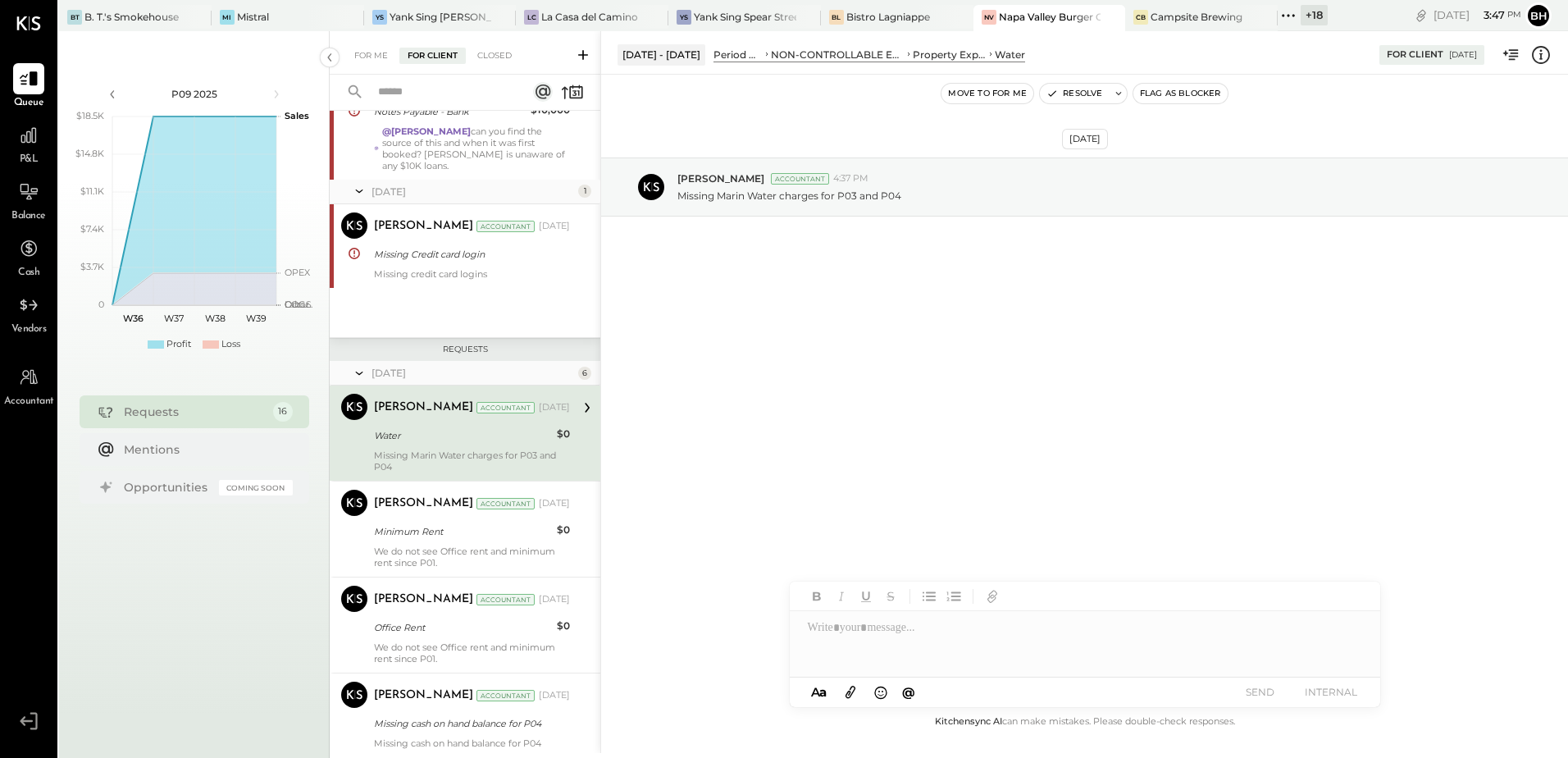
click at [420, 93] on input "text" at bounding box center [441, 92] width 148 height 27
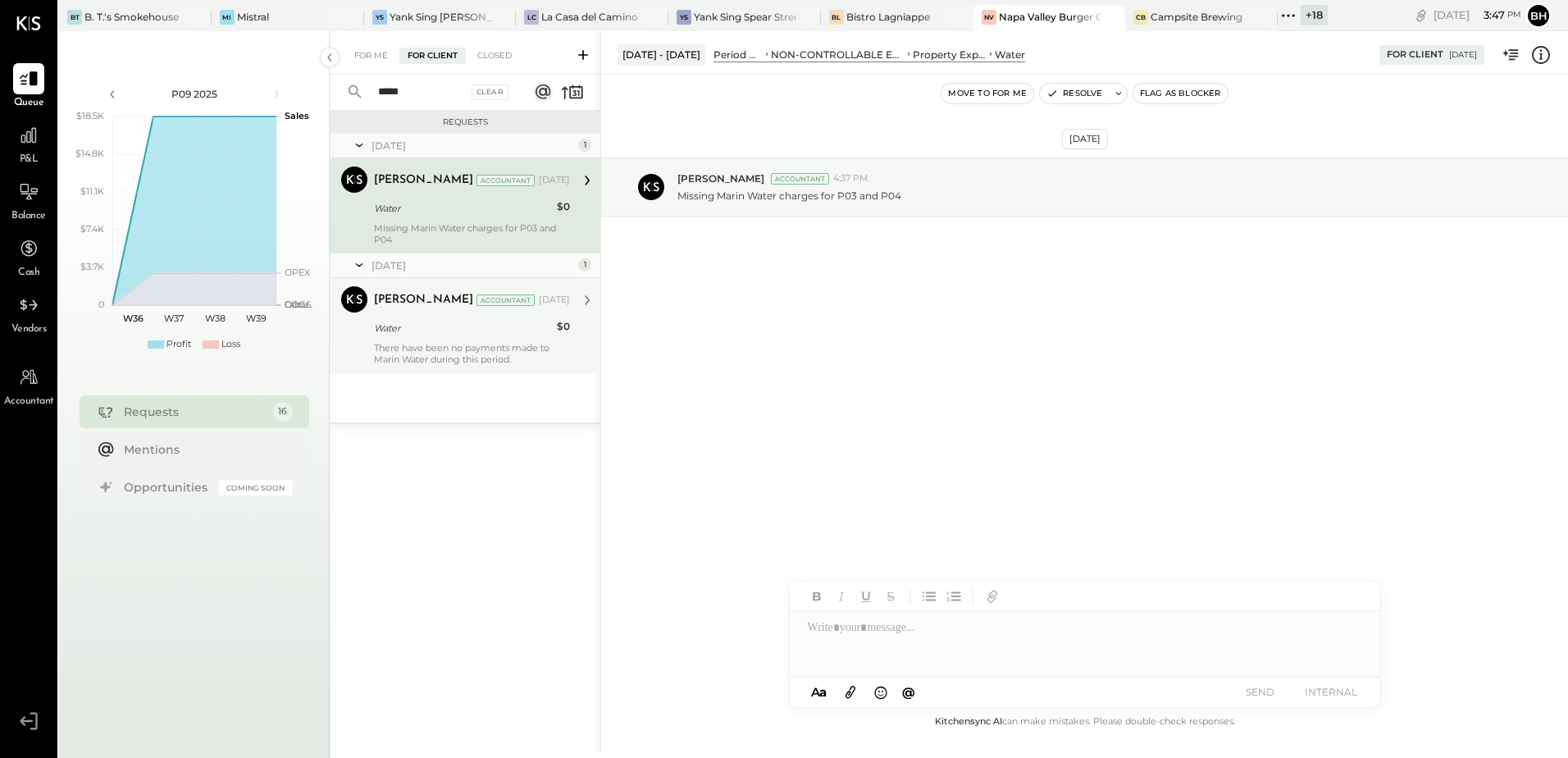
type input "*****"
click at [465, 360] on div "There have been no payments made to Marin Water during this period." at bounding box center [472, 354] width 196 height 23
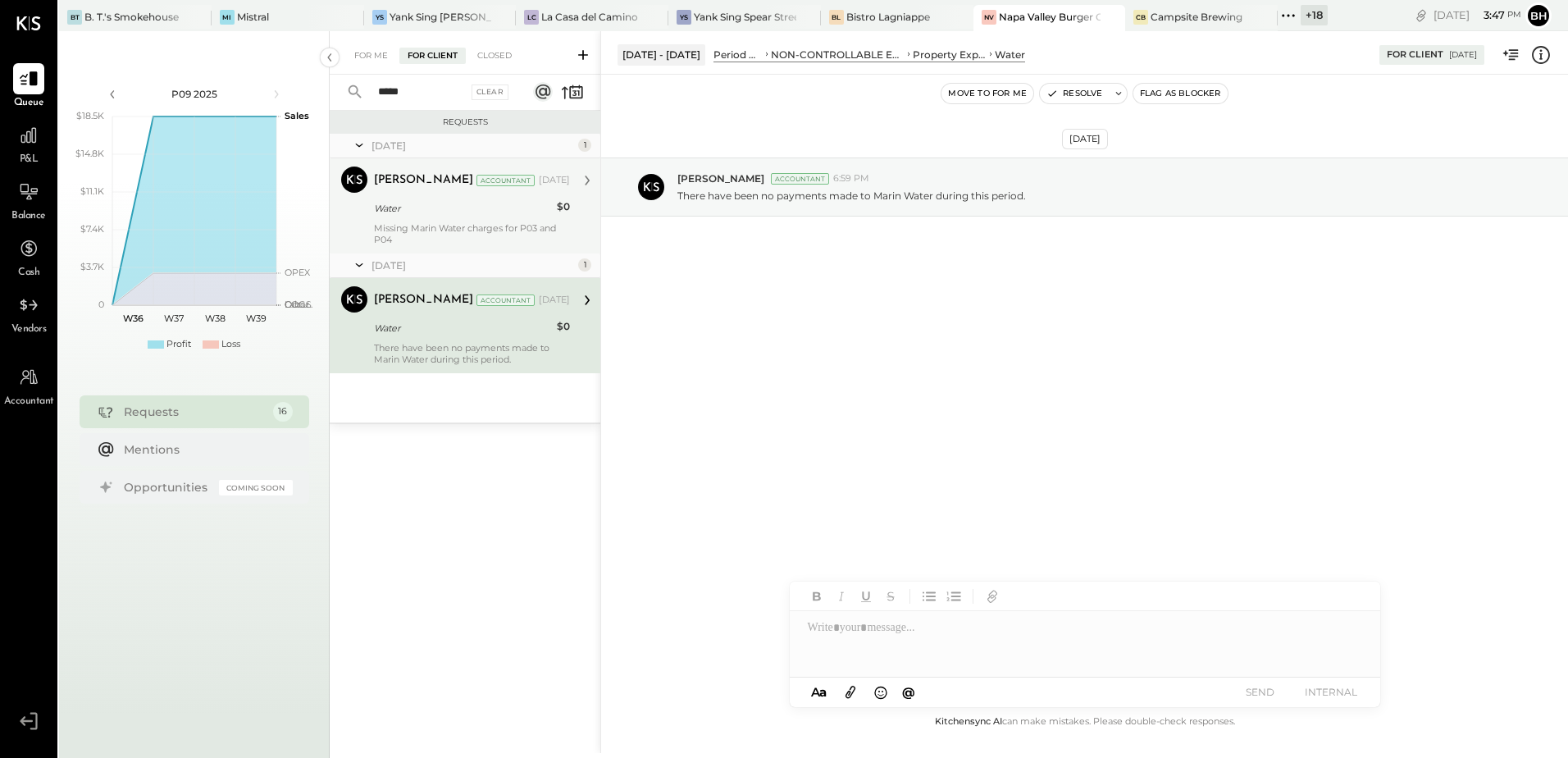
click at [472, 224] on div "Missing Marin Water charges for P03 and P04" at bounding box center [472, 234] width 196 height 23
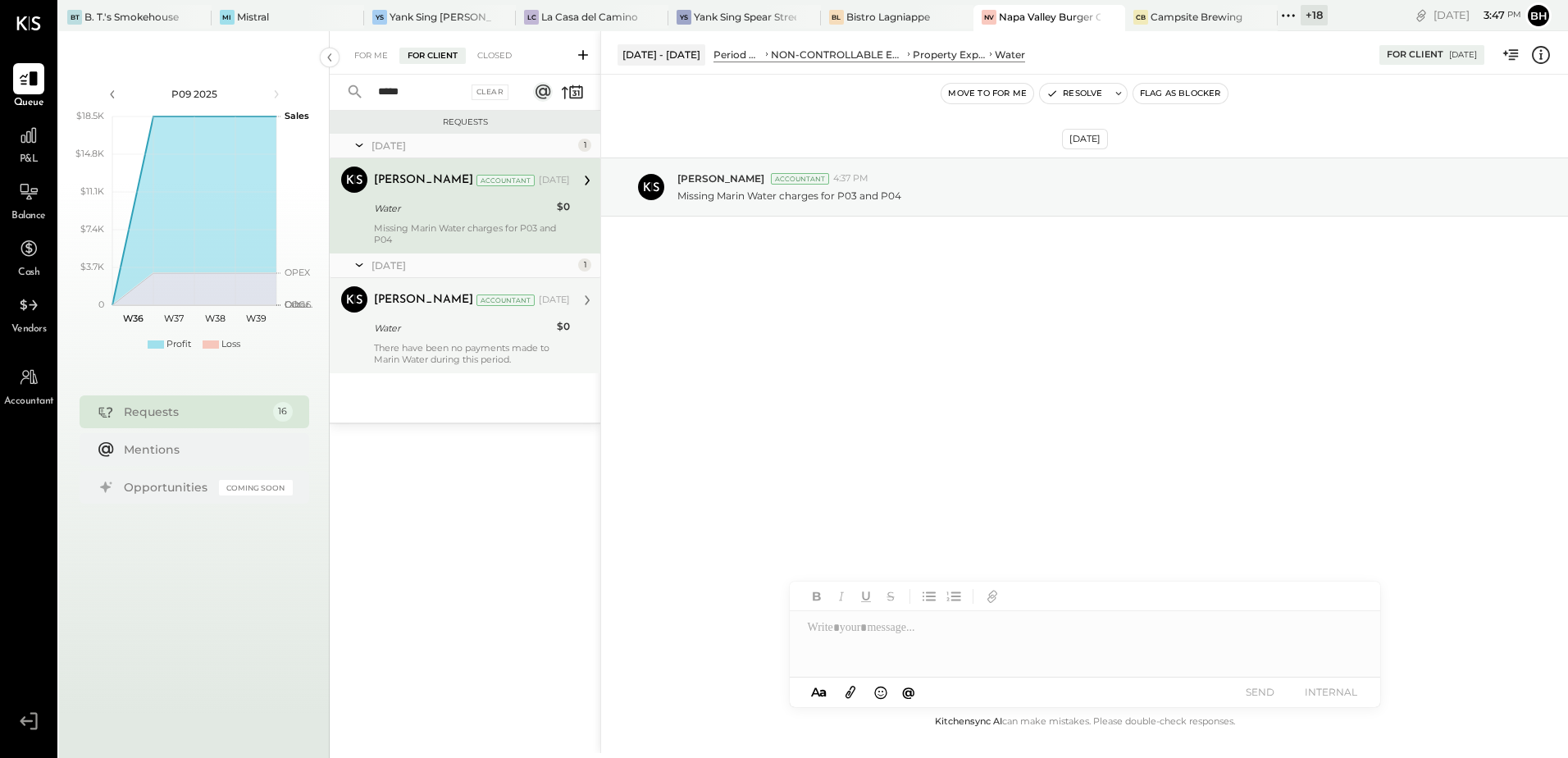
click at [442, 352] on div "There have been no payments made to Marin Water during this period." at bounding box center [472, 354] width 196 height 23
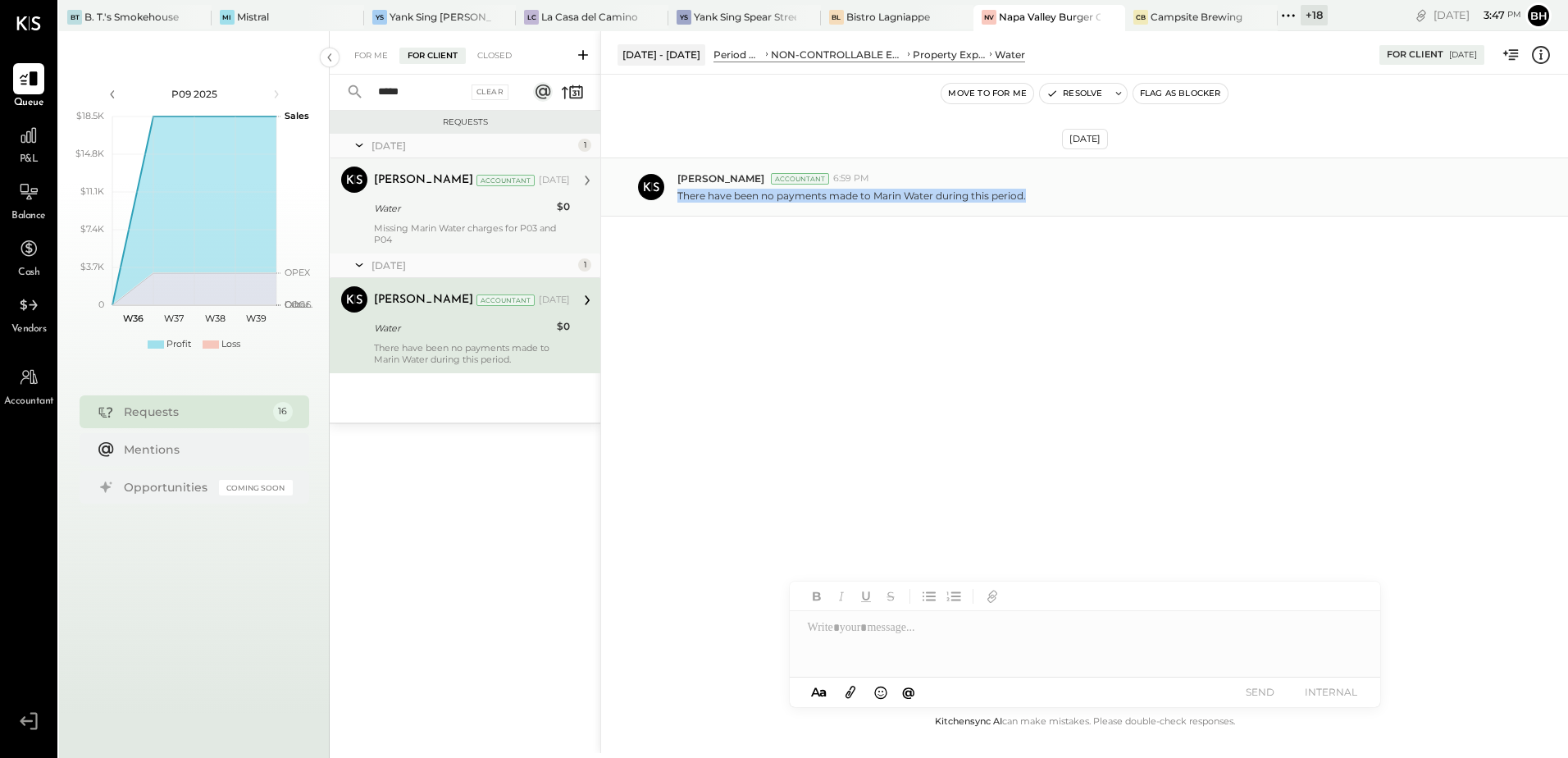
drag, startPoint x: 1053, startPoint y: 195, endPoint x: 675, endPoint y: 209, distance: 378.3
click at [675, 209] on div "Dhwani Solanki Accountant 6:59 PM There have been no payments made to Marin Wat…" at bounding box center [1084, 187] width 967 height 59
copy p "There have been no payments made to Marin Water during this period."
click at [27, 153] on span "P&L" at bounding box center [28, 160] width 19 height 15
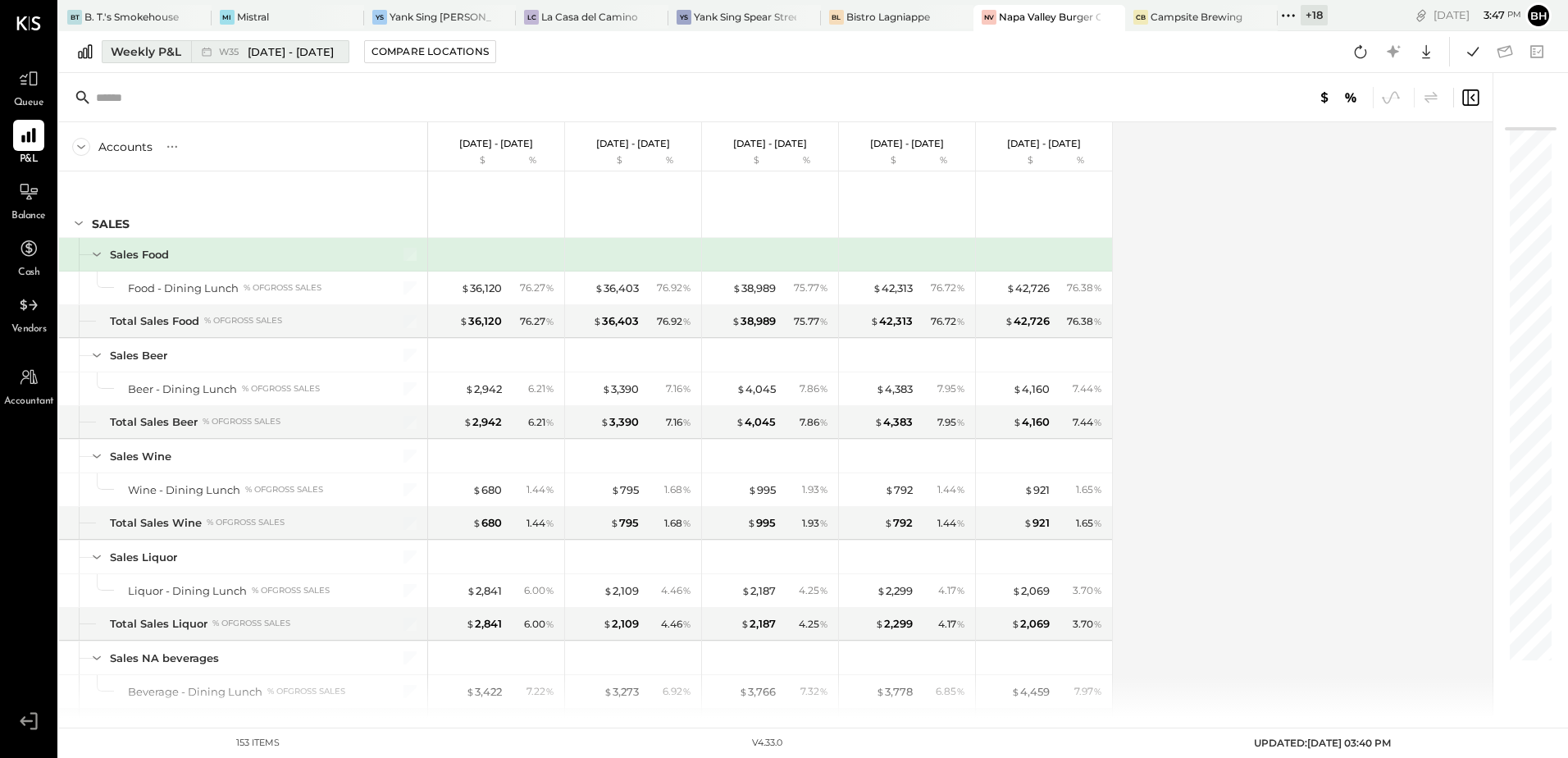
click at [158, 54] on div "Weekly P&L" at bounding box center [146, 51] width 71 height 17
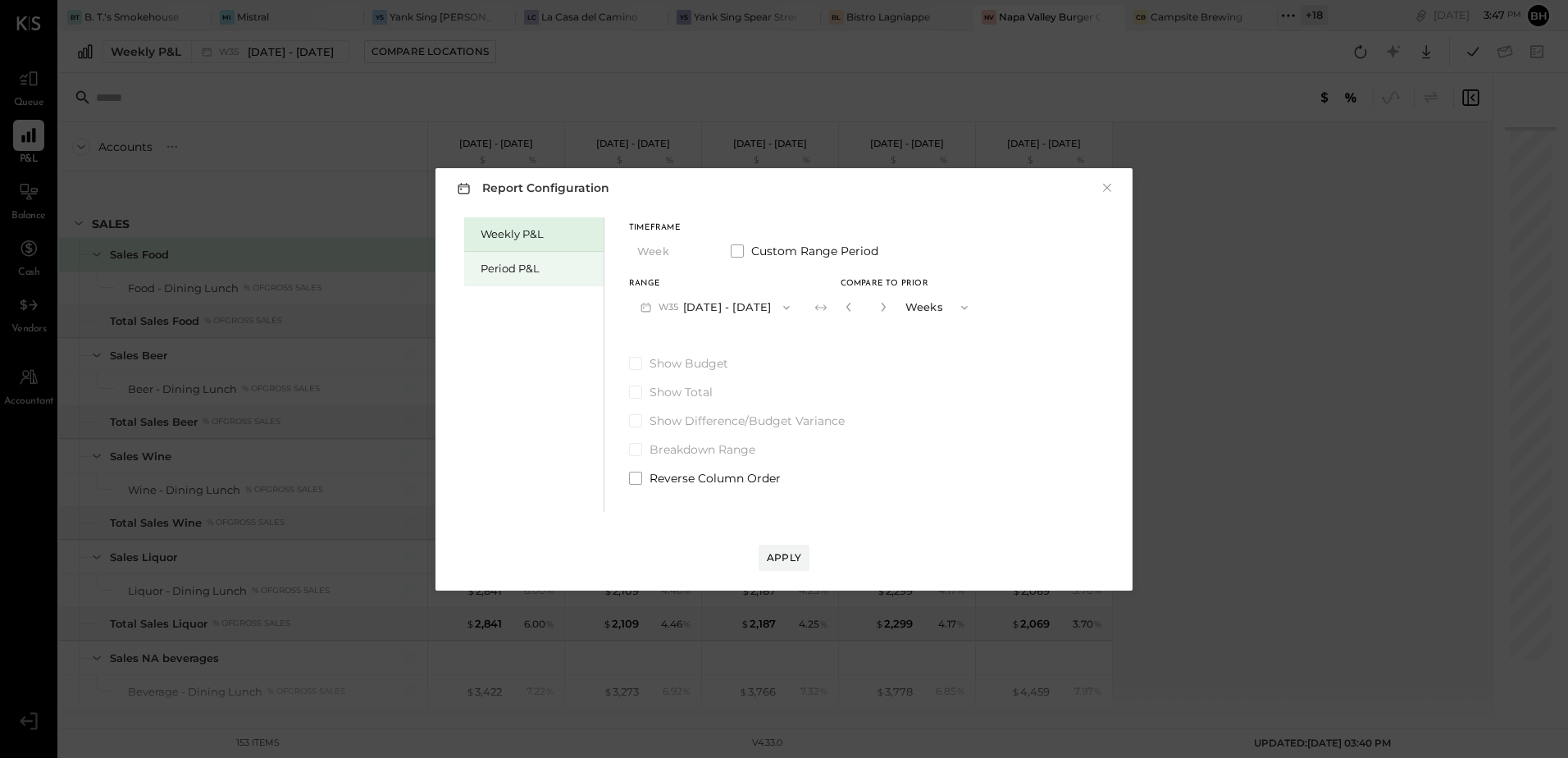
click at [522, 270] on div "Period P&L" at bounding box center [538, 269] width 115 height 16
click at [714, 301] on button "P09 [DATE] - [DATE]" at bounding box center [714, 307] width 170 height 30
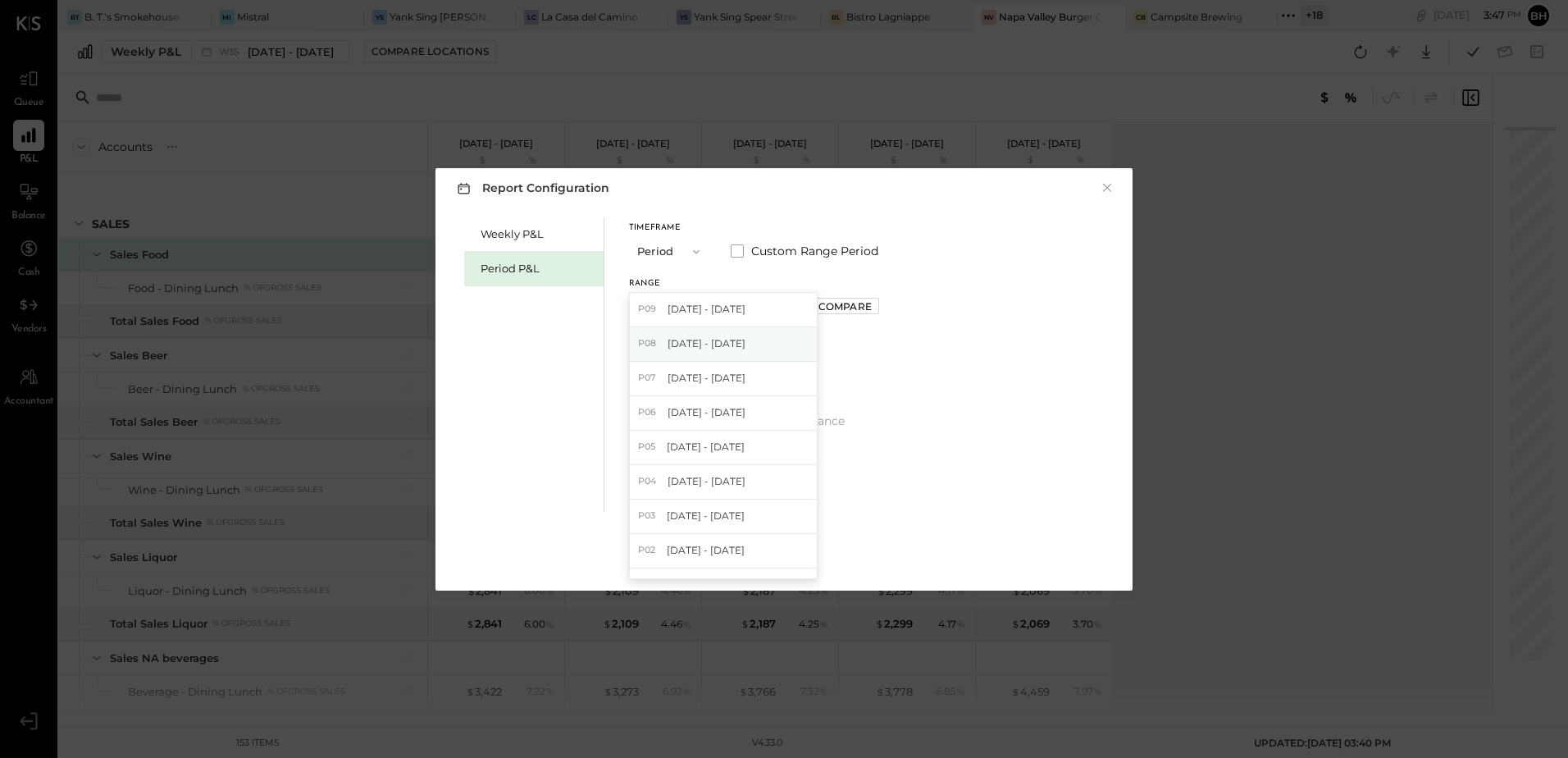
click at [719, 345] on span "[DATE] - [DATE]" at bounding box center [706, 343] width 78 height 14
click at [775, 554] on div "Apply" at bounding box center [784, 558] width 35 height 14
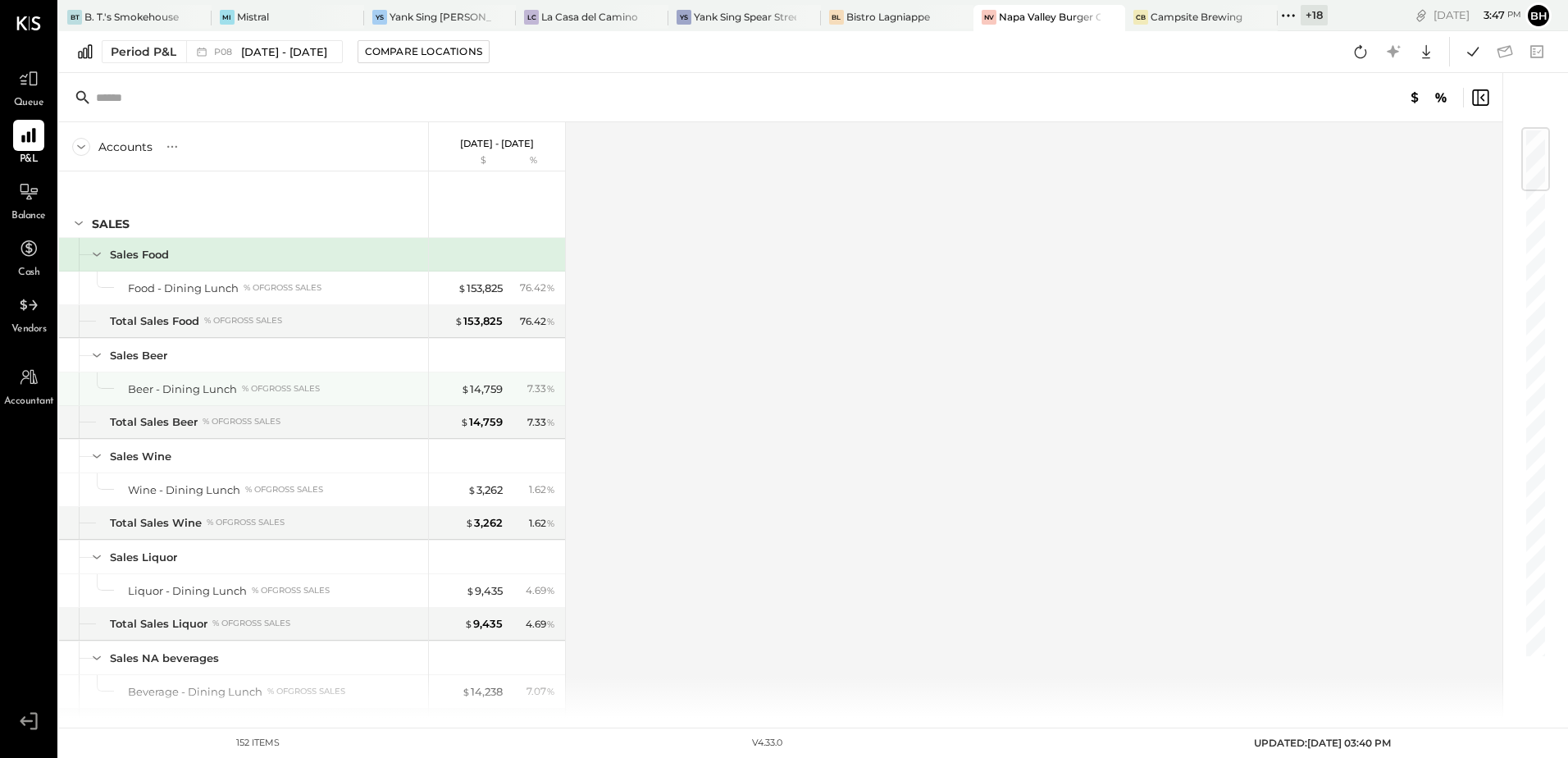
click at [387, 391] on div "Beer - Dining Lunch % of GROSS SALES" at bounding box center [274, 389] width 293 height 16
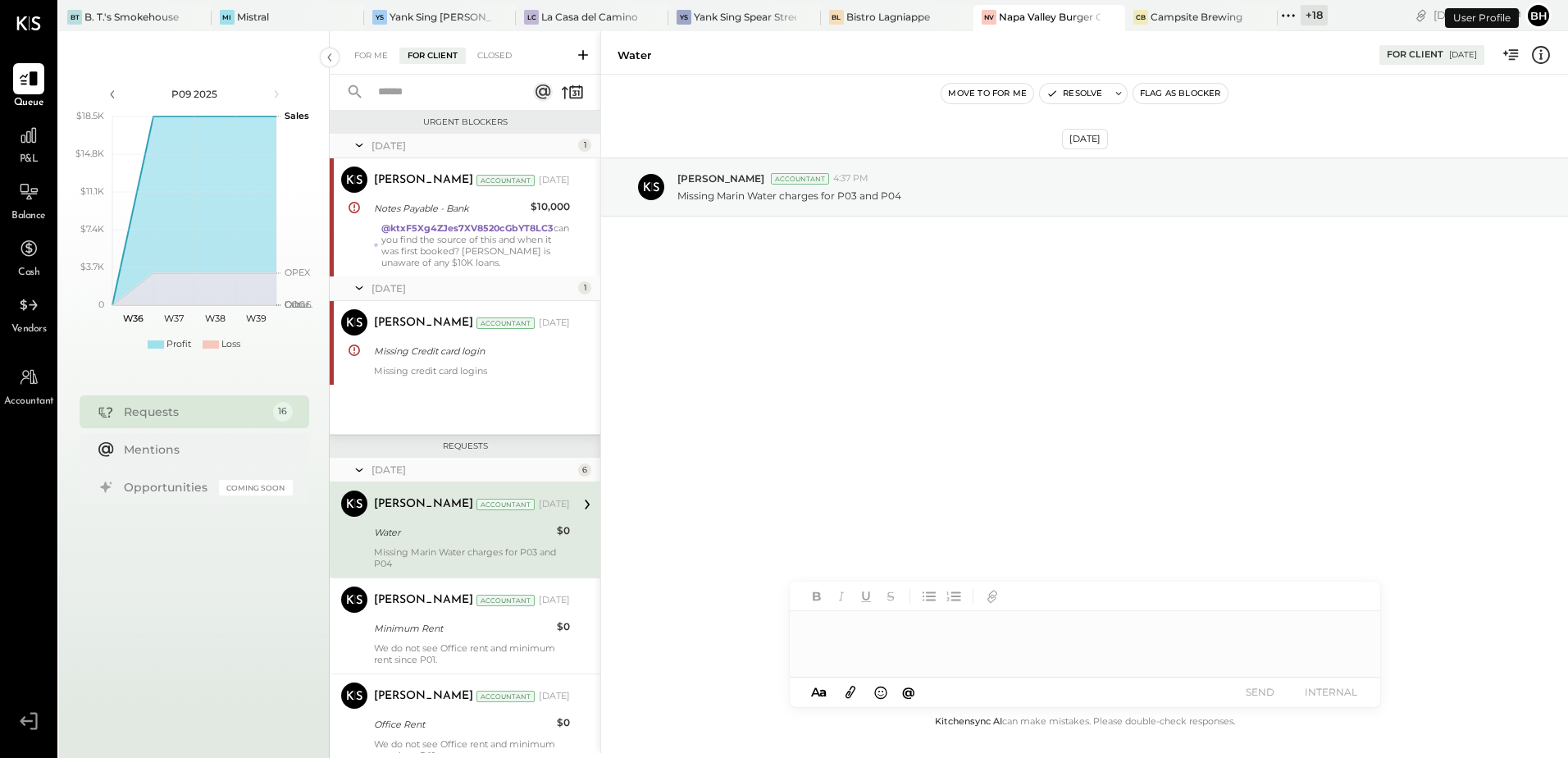
scroll to position [97, 0]
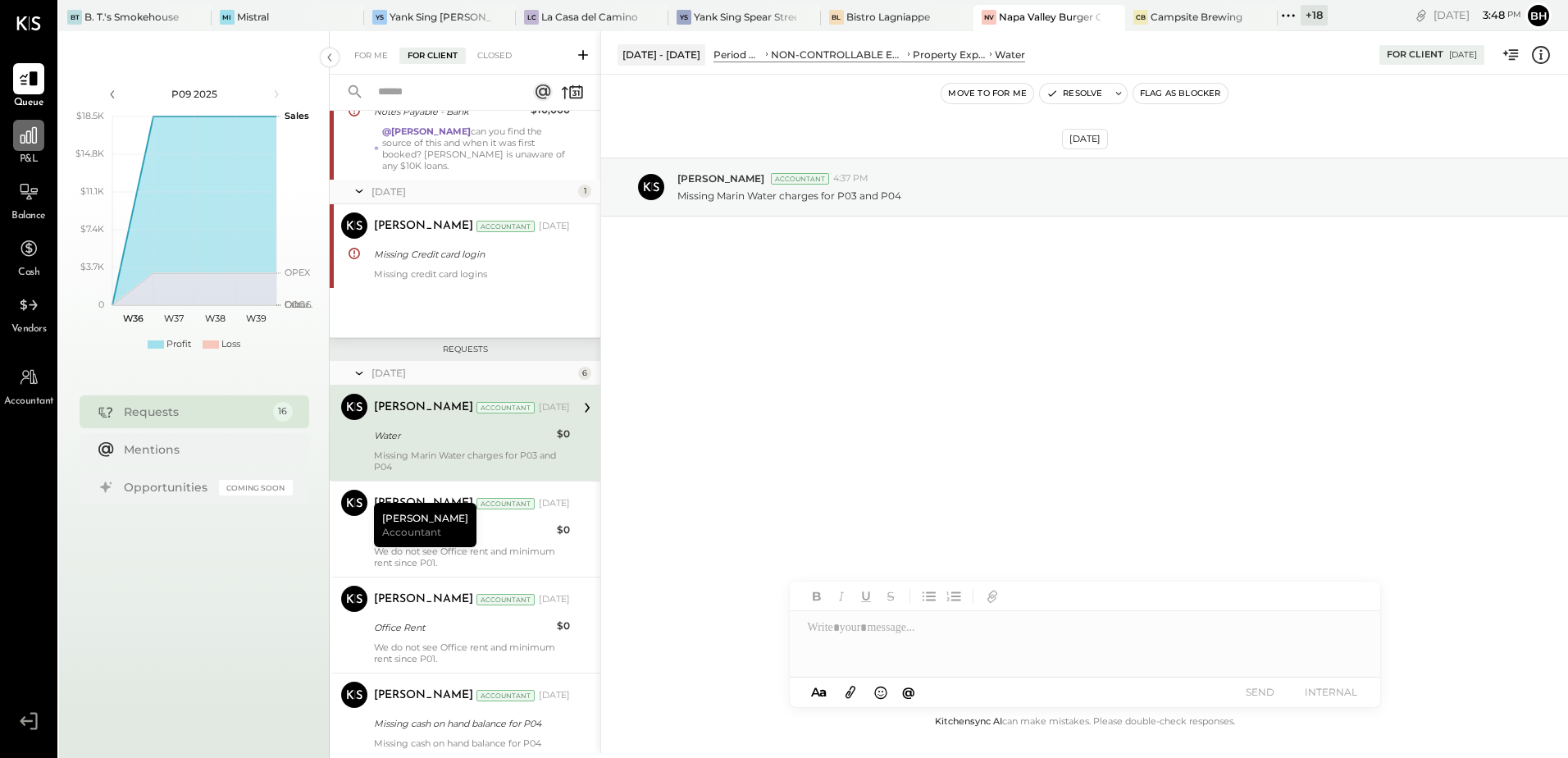
click at [29, 151] on div at bounding box center [28, 135] width 31 height 31
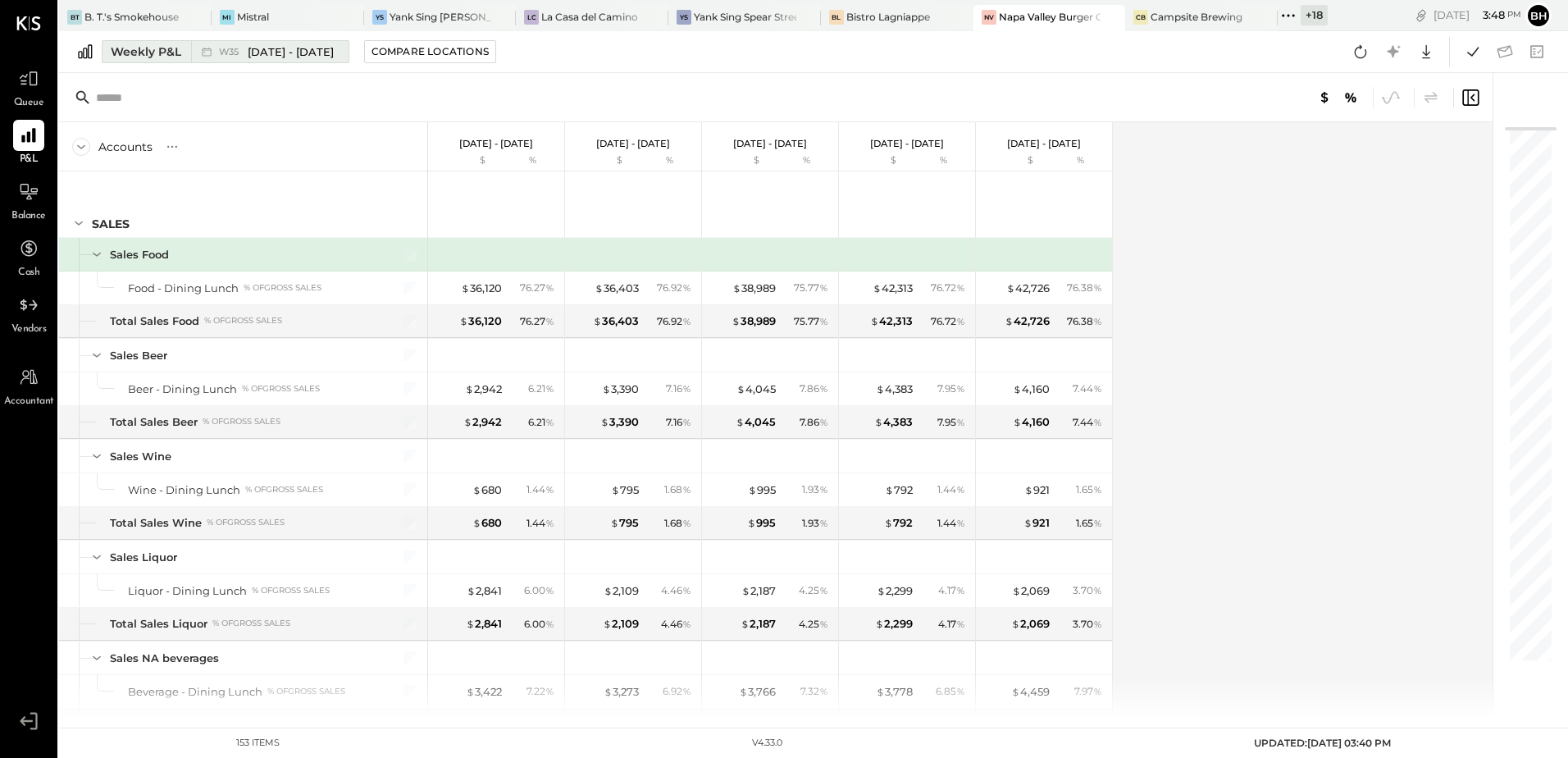
click at [277, 55] on span "[DATE] - [DATE]" at bounding box center [290, 52] width 86 height 16
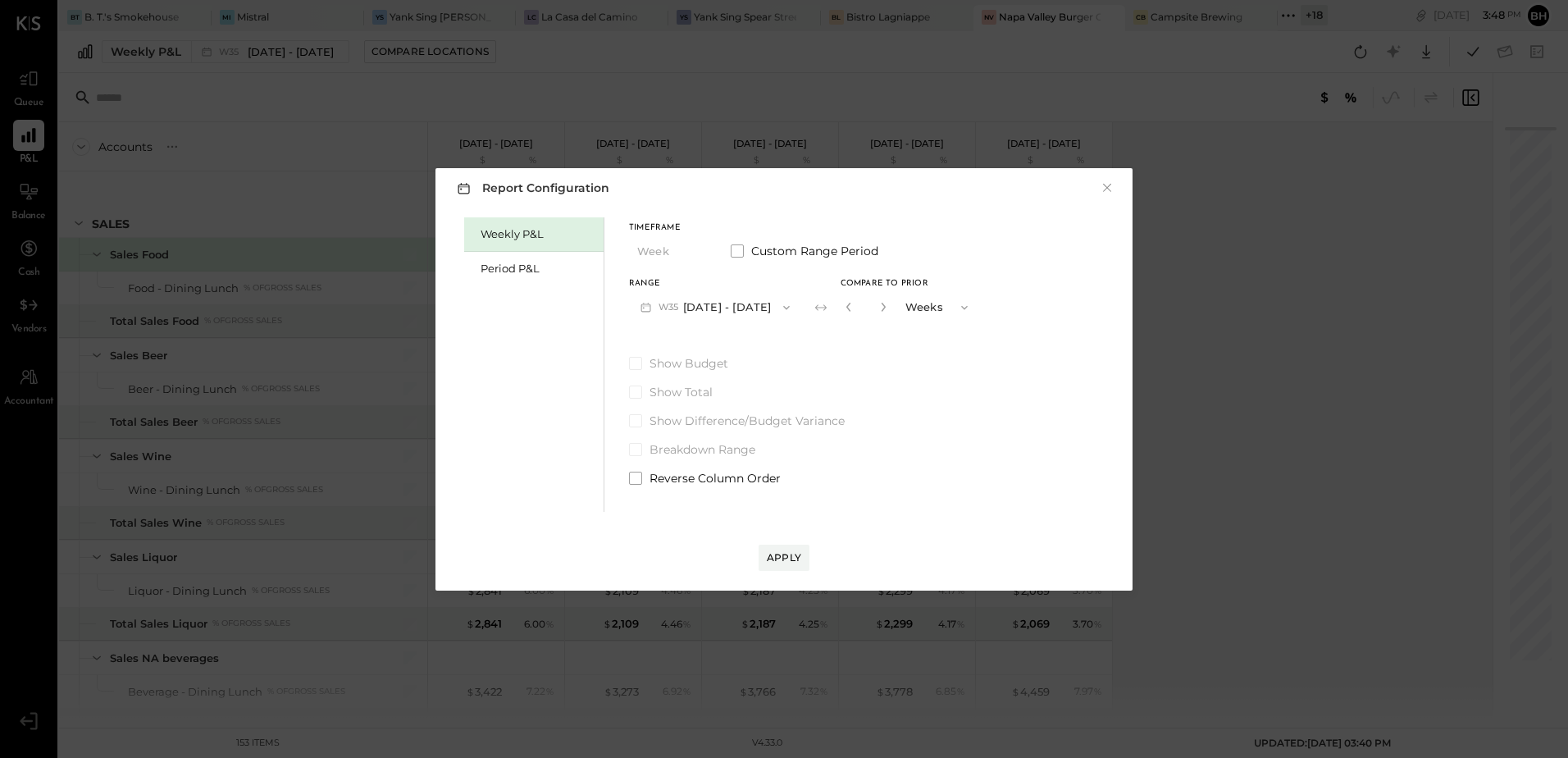
click at [737, 315] on button "W35 Aug 25 - 31, 2025" at bounding box center [715, 307] width 172 height 30
click at [987, 409] on div "Weekly P&L Period P&L Timeframe Week Custom Range Period Range W35 Aug 25 - 31,…" at bounding box center [784, 363] width 664 height 299
drag, startPoint x: 987, startPoint y: 409, endPoint x: 962, endPoint y: 371, distance: 45.5
click at [962, 371] on div "Show Budget Show Total Show Difference/Budget Variance Breakdown Range Reverse …" at bounding box center [804, 421] width 350 height 131
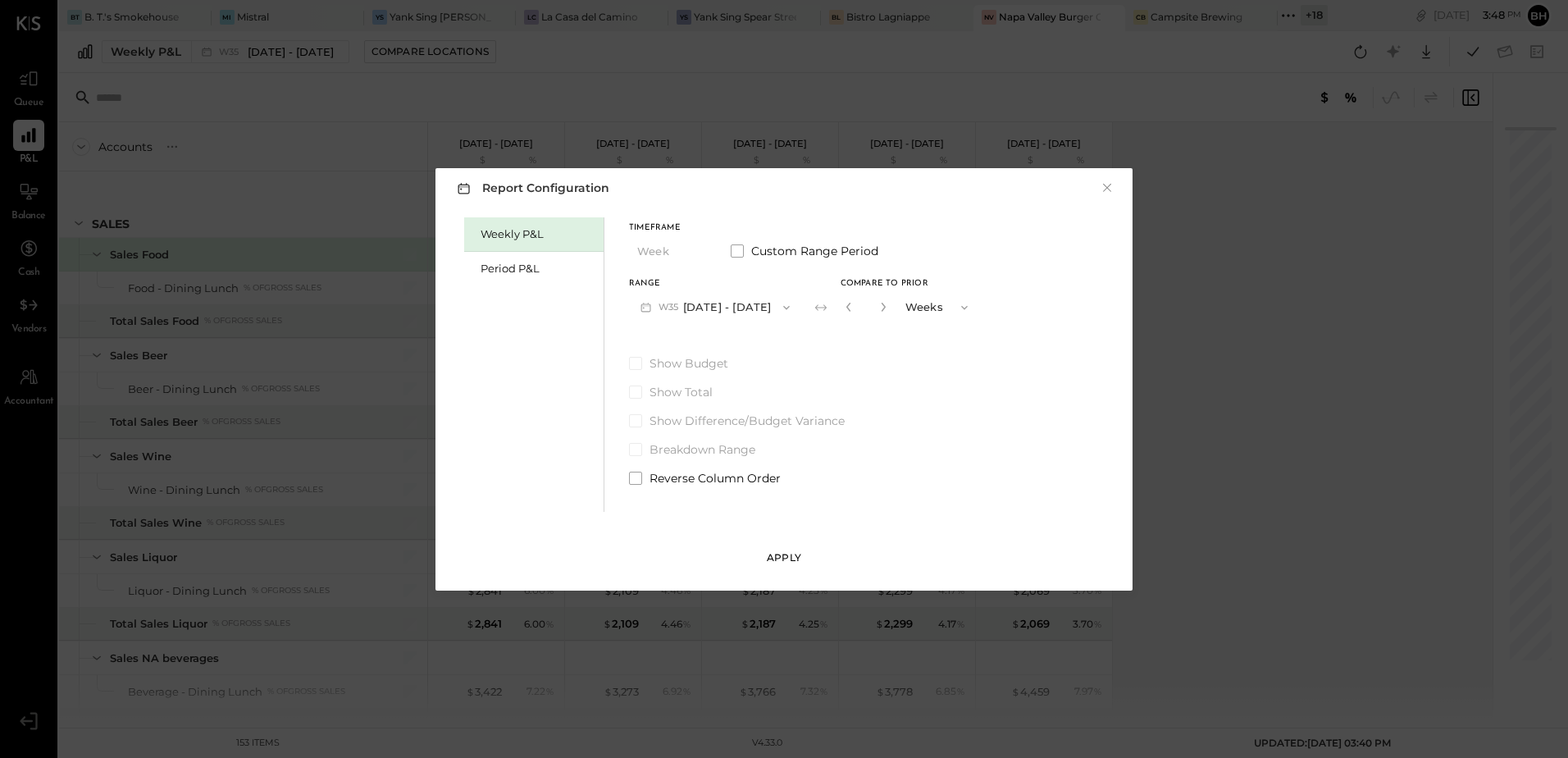
click at [792, 554] on div "Apply" at bounding box center [784, 558] width 35 height 14
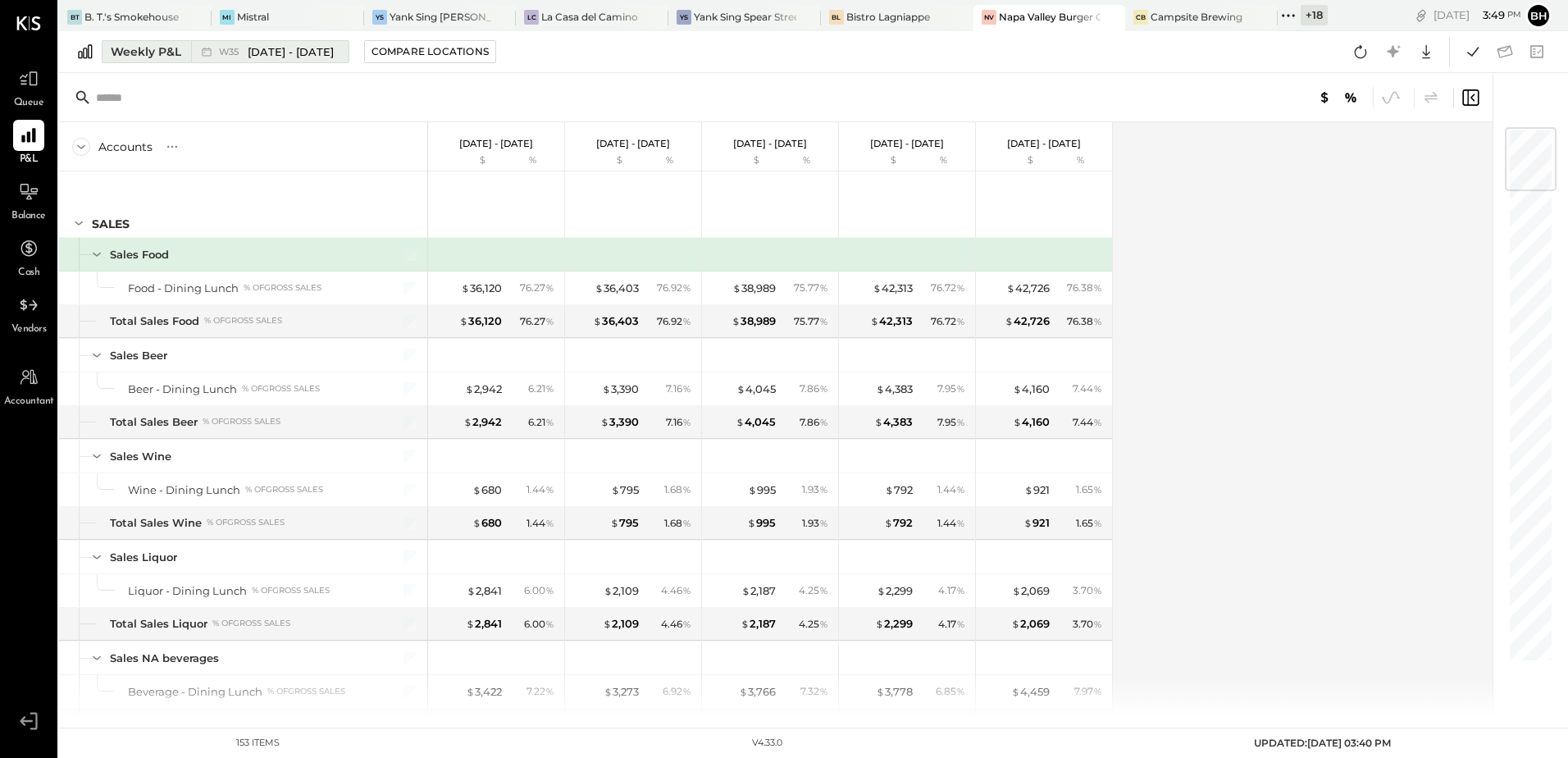
click at [148, 52] on div "Weekly P&L" at bounding box center [146, 51] width 71 height 17
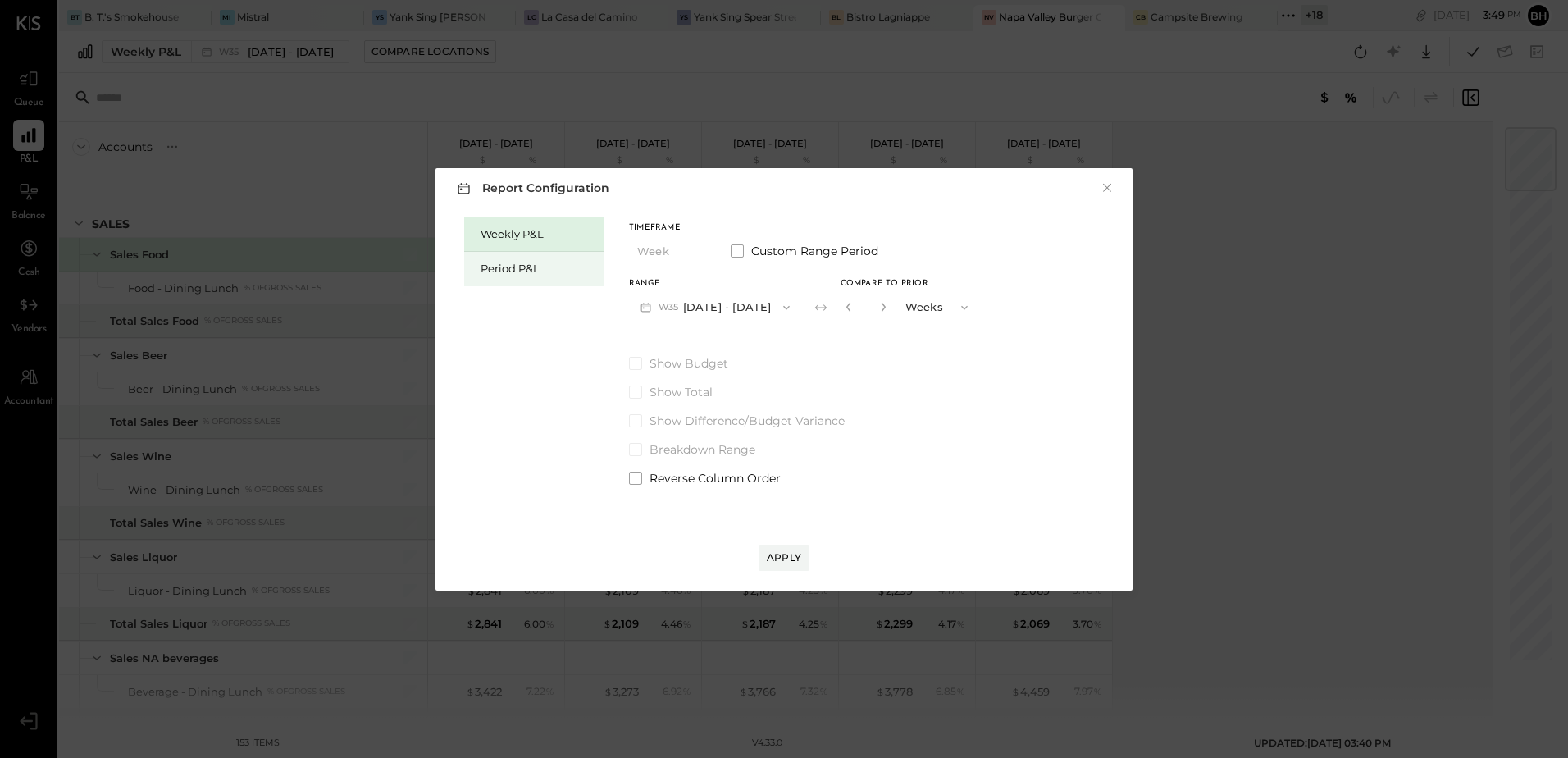
click at [507, 258] on div "Period P&L" at bounding box center [534, 269] width 139 height 35
click at [761, 299] on button "P09 [DATE] - [DATE]" at bounding box center [714, 307] width 170 height 30
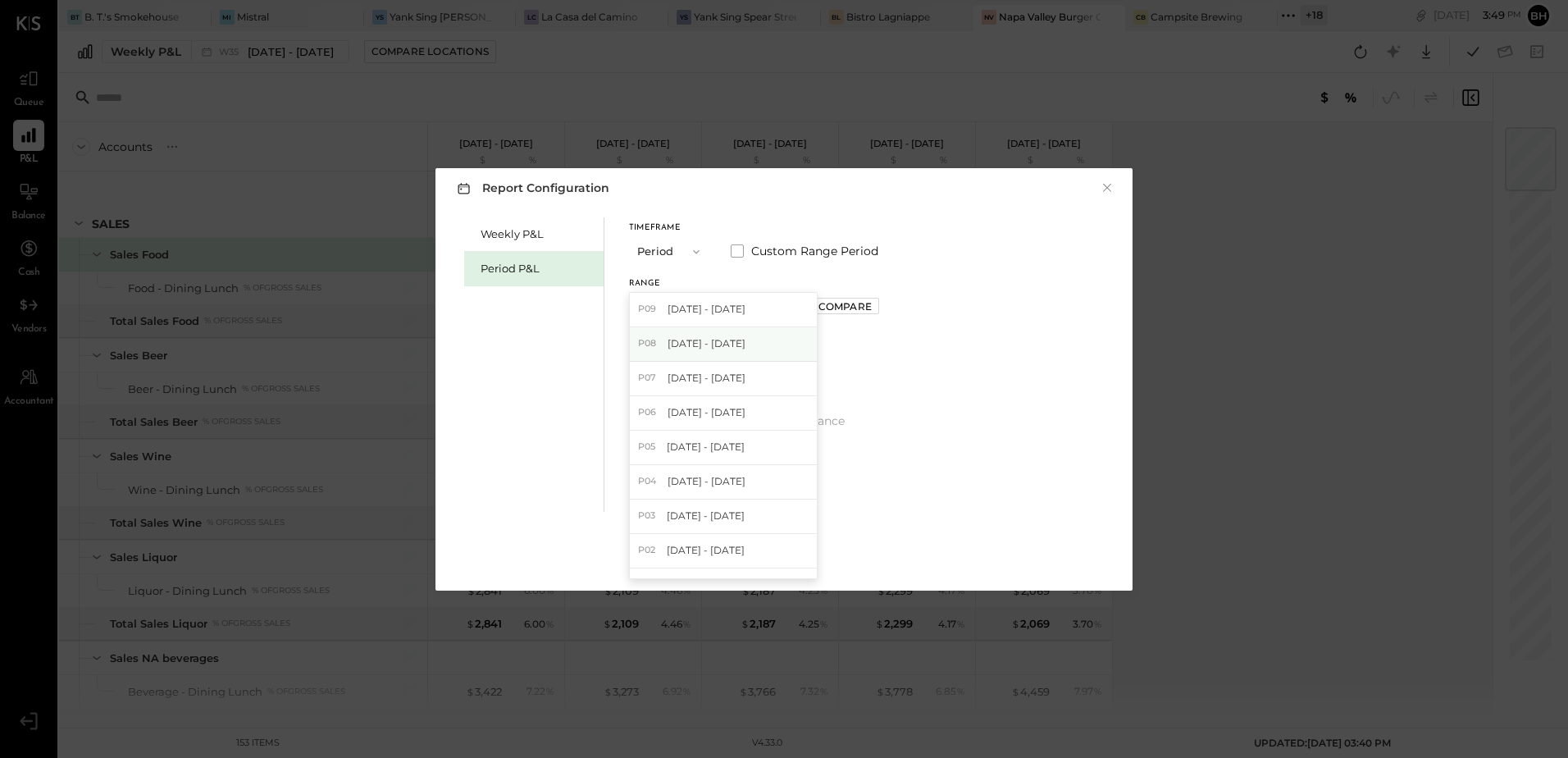
click at [678, 346] on span "[DATE] - [DATE]" at bounding box center [706, 343] width 78 height 14
click at [779, 551] on div "Apply" at bounding box center [784, 558] width 35 height 14
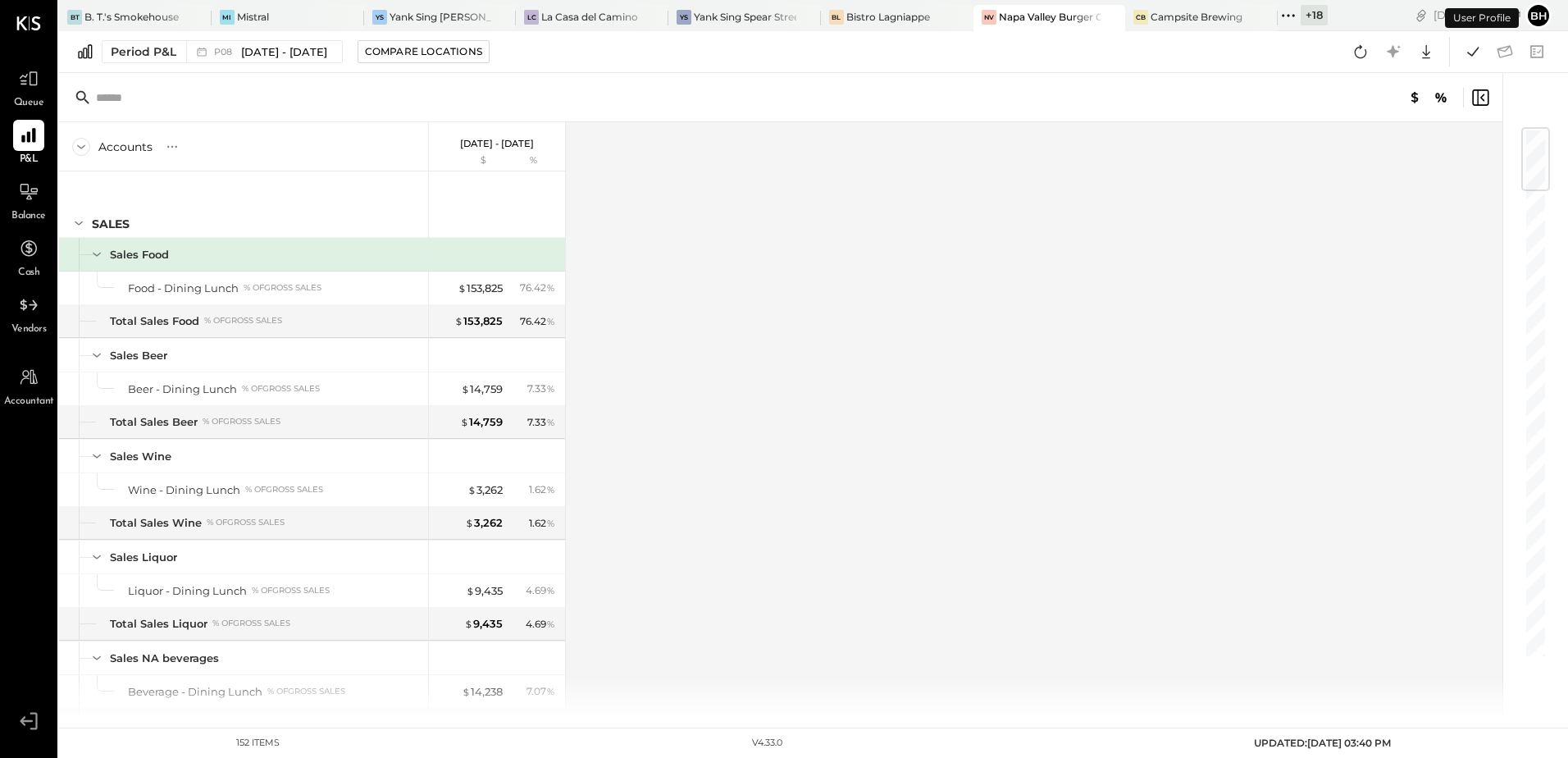
click at [687, 332] on div "Accounts S % GL Aug 4 - 31, 2025 $ % SALES Sales Food Food - Dining Lunch % of …" at bounding box center [782, 420] width 1446 height 596
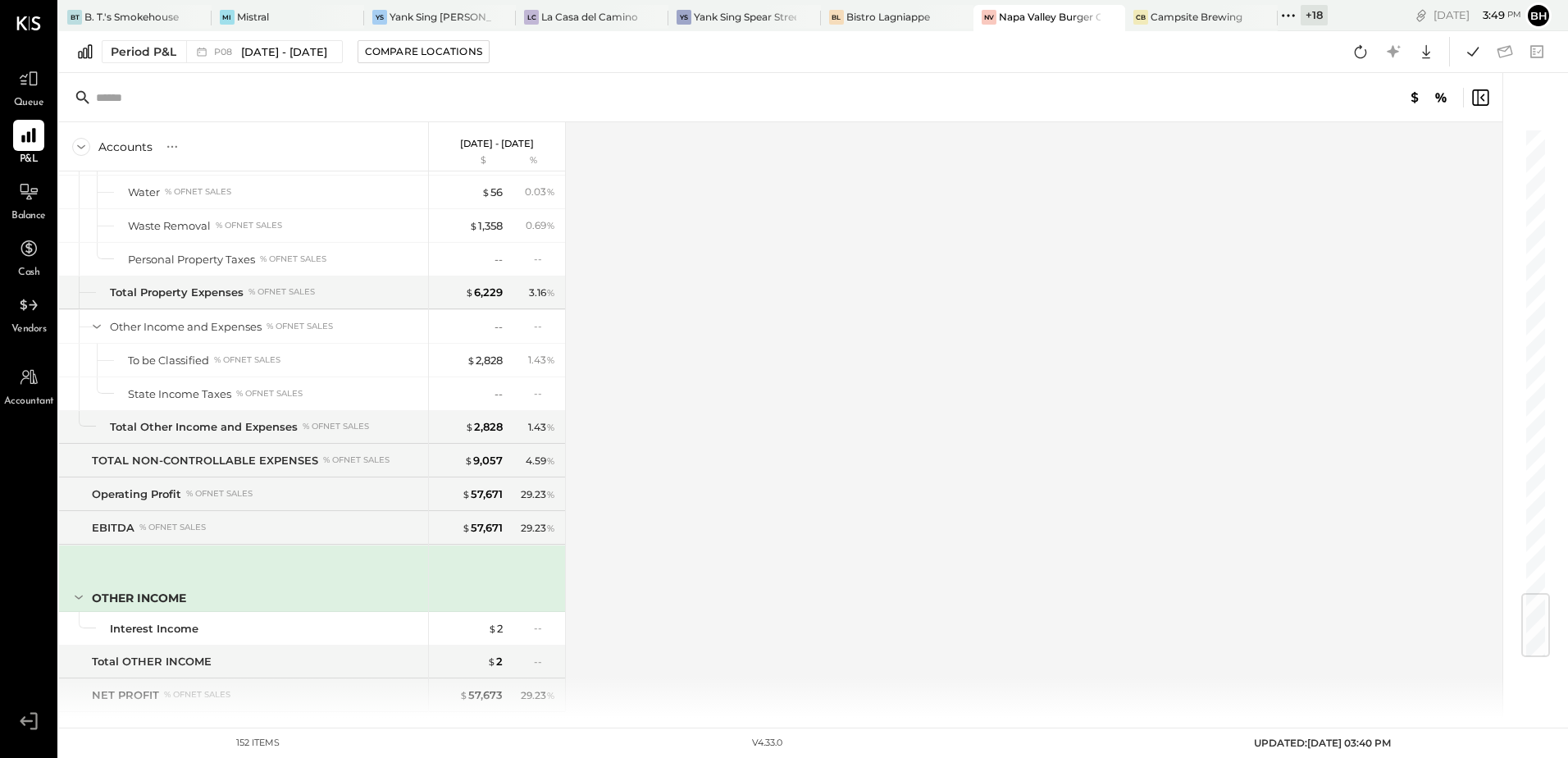
scroll to position [3960, 0]
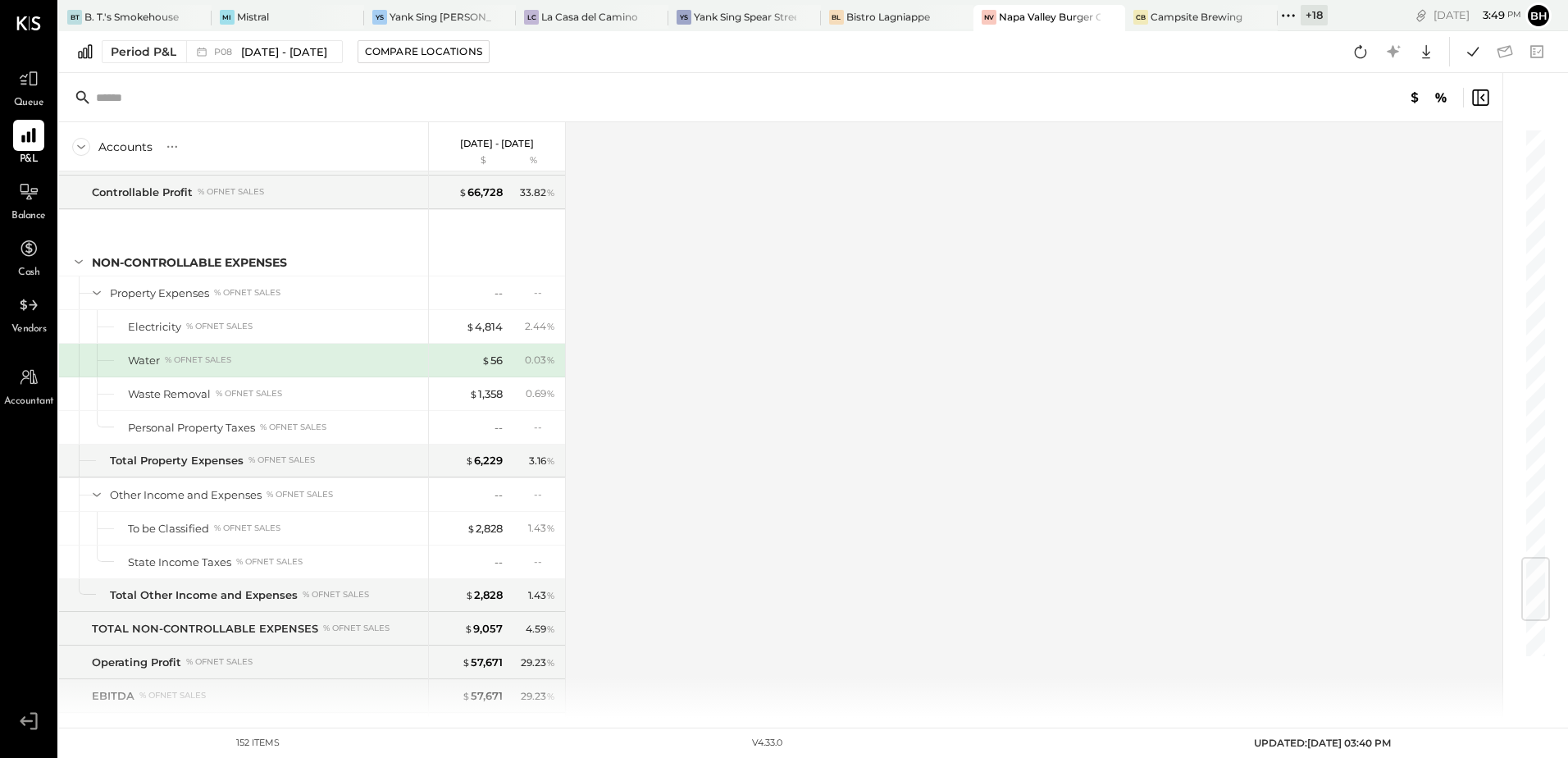
scroll to position [3655, 0]
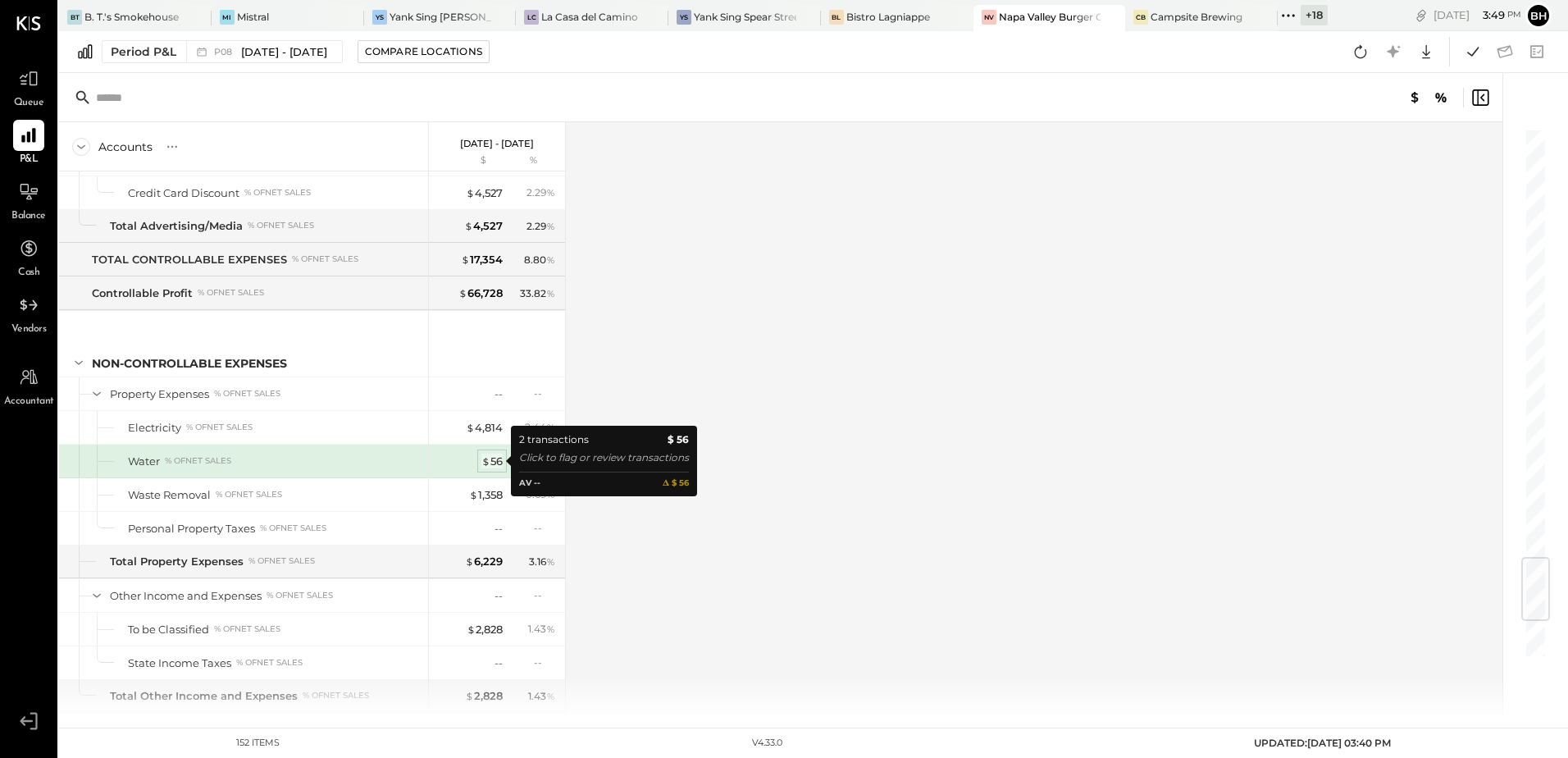
click at [492, 465] on div "$ 56" at bounding box center [492, 462] width 21 height 16
